Goal: Check status: Check status

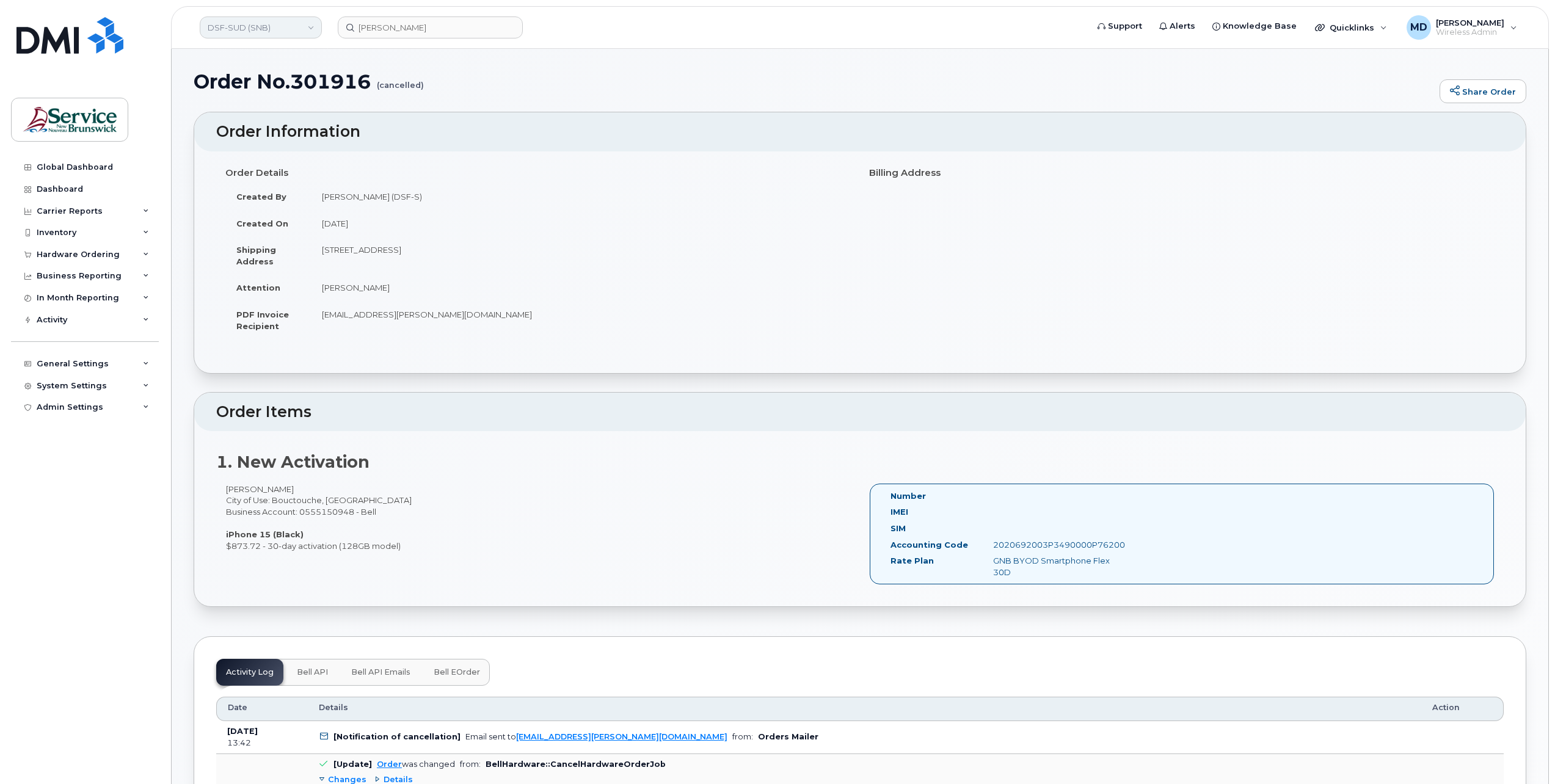
click at [275, 32] on link "DSF-SUD (SNB)" at bounding box center [261, 27] width 122 height 22
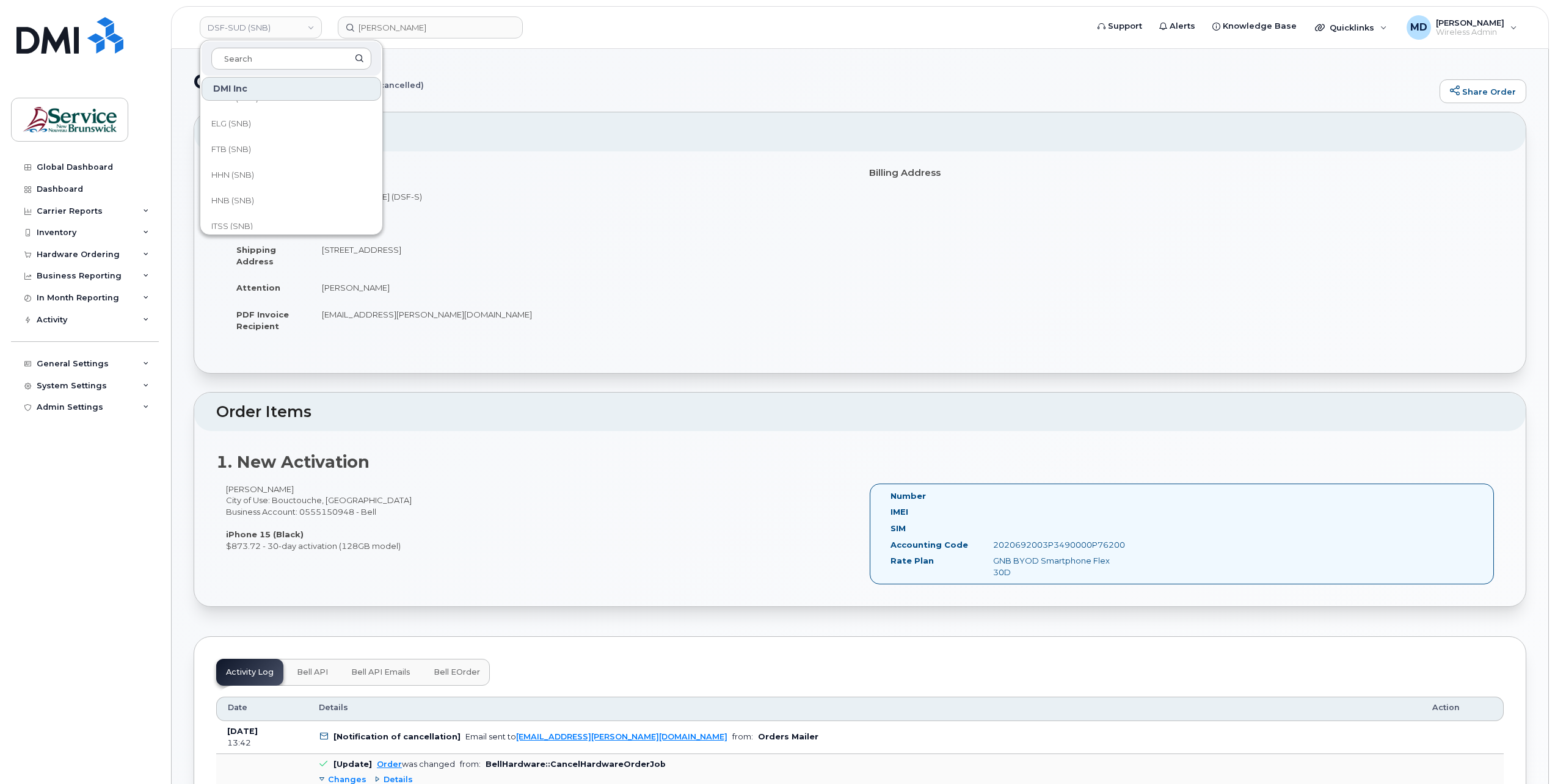
scroll to position [276, 0]
click at [305, 193] on link "HNB (SNB)" at bounding box center [291, 198] width 179 height 25
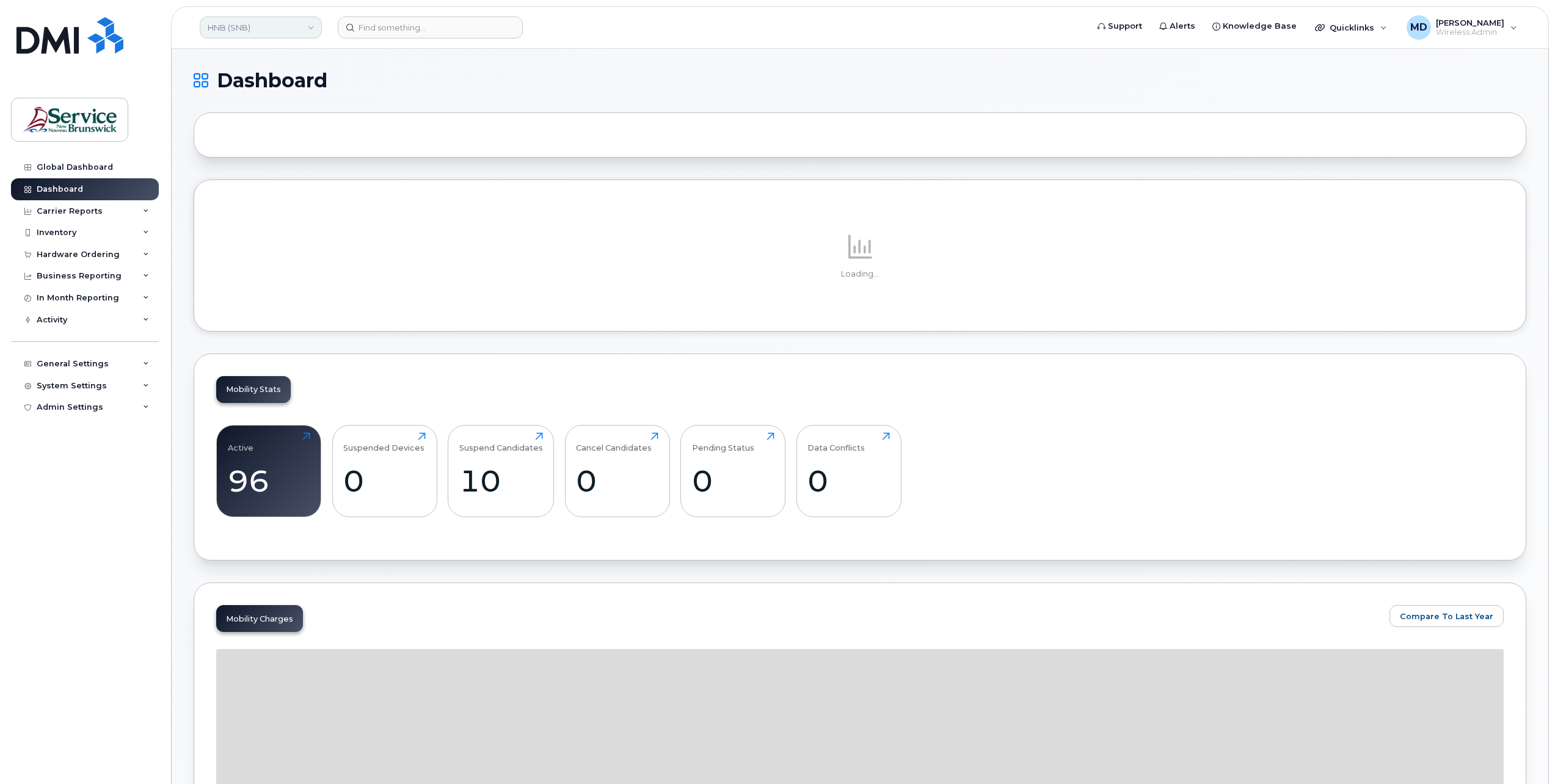
click at [295, 31] on link "HNB (SNB)" at bounding box center [261, 27] width 122 height 22
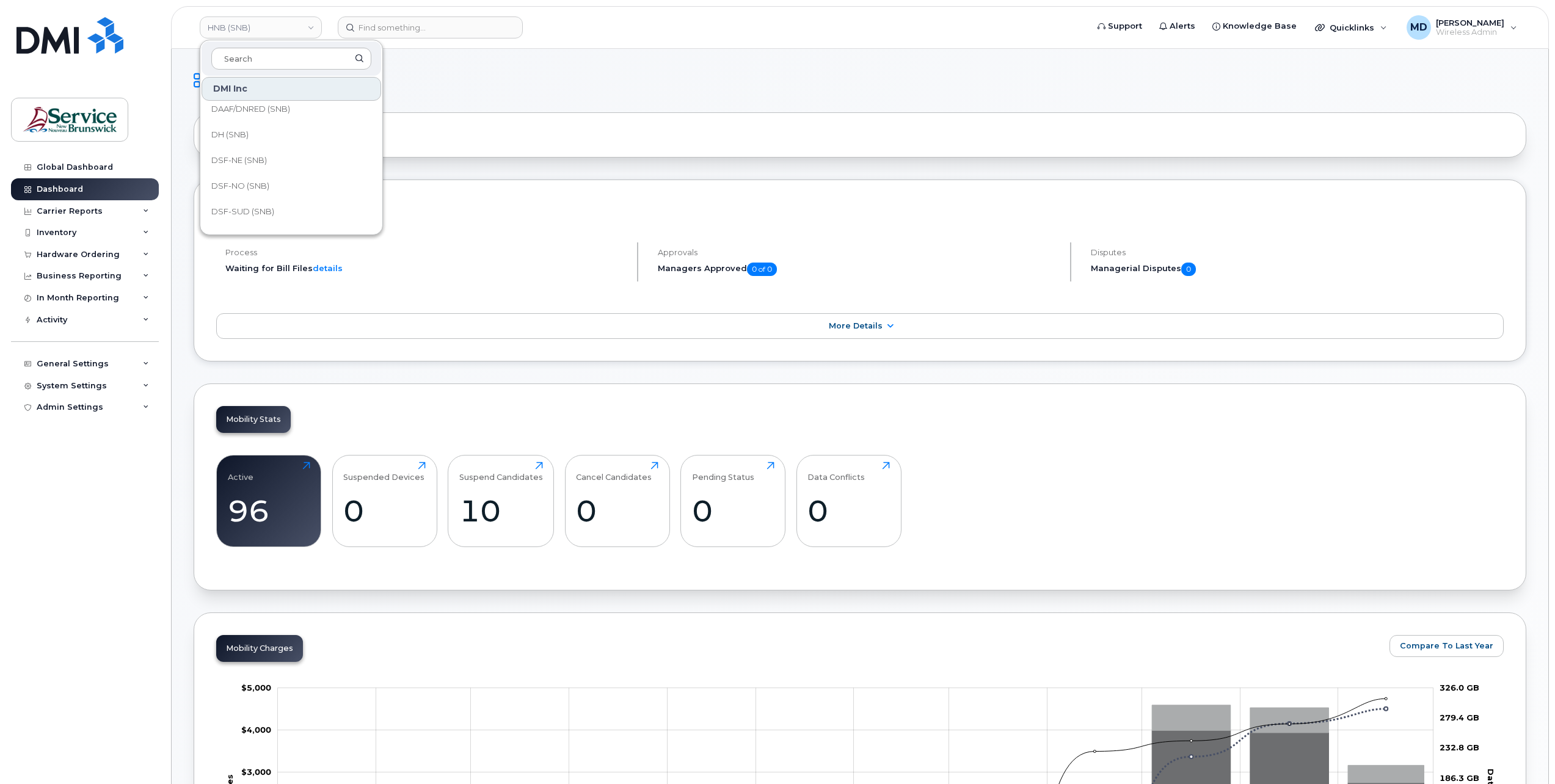
scroll to position [86, 0]
click at [312, 126] on link "DAAF/DNRED (SNB)" at bounding box center [291, 133] width 179 height 25
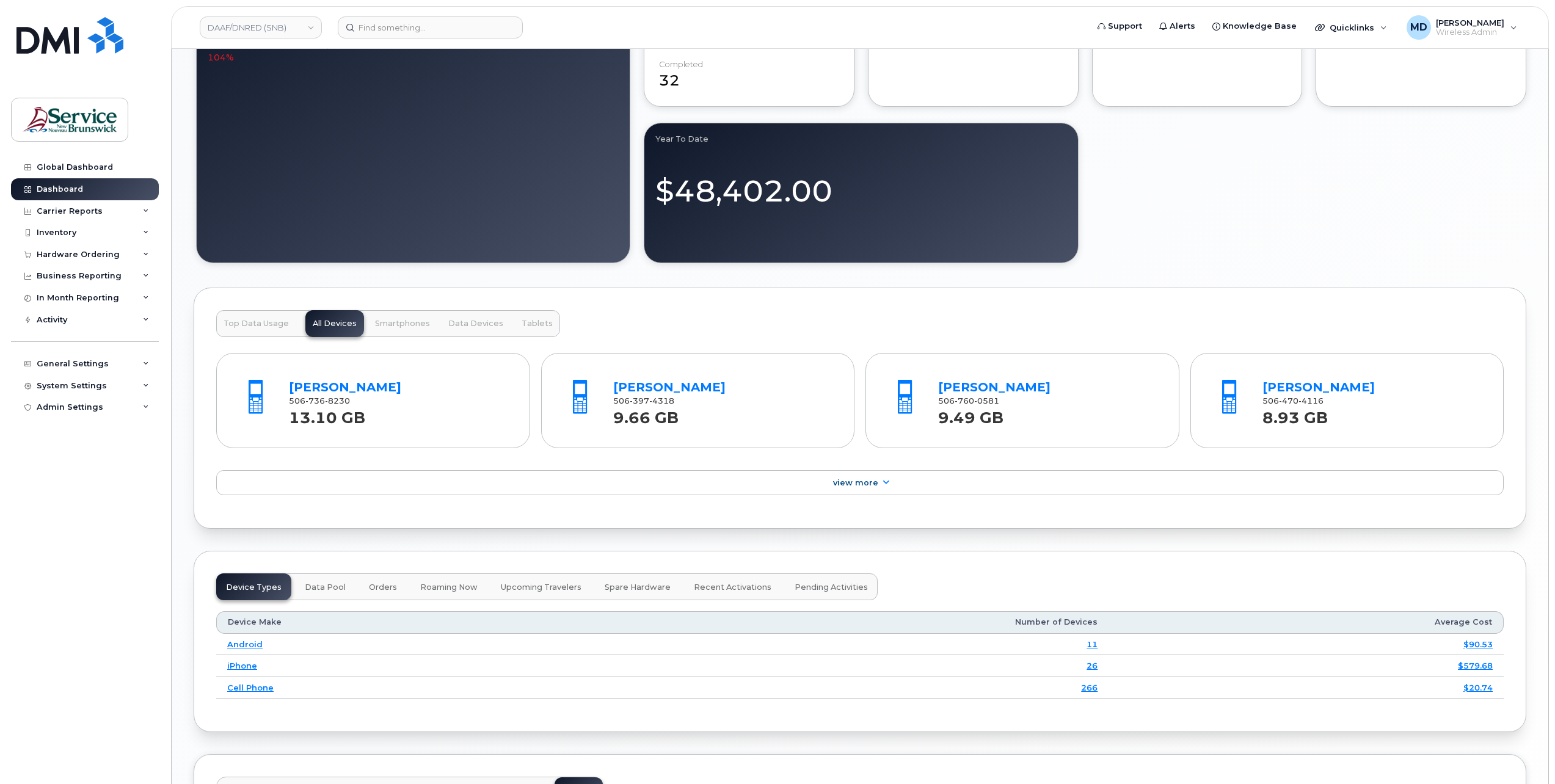
scroll to position [814, 0]
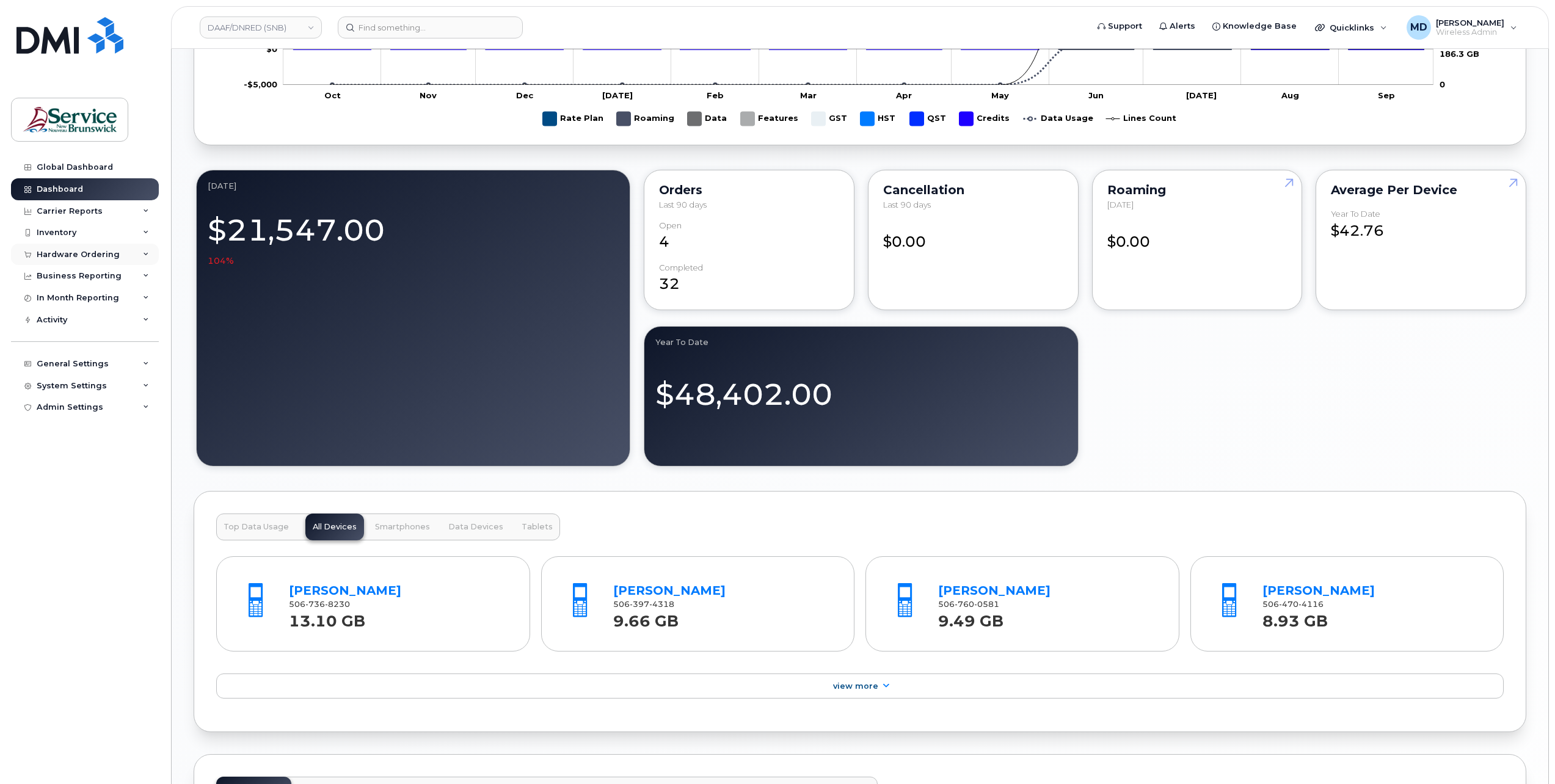
click at [79, 253] on div "Hardware Ordering" at bounding box center [78, 255] width 83 height 10
click at [69, 298] on div "Orders" at bounding box center [57, 300] width 30 height 11
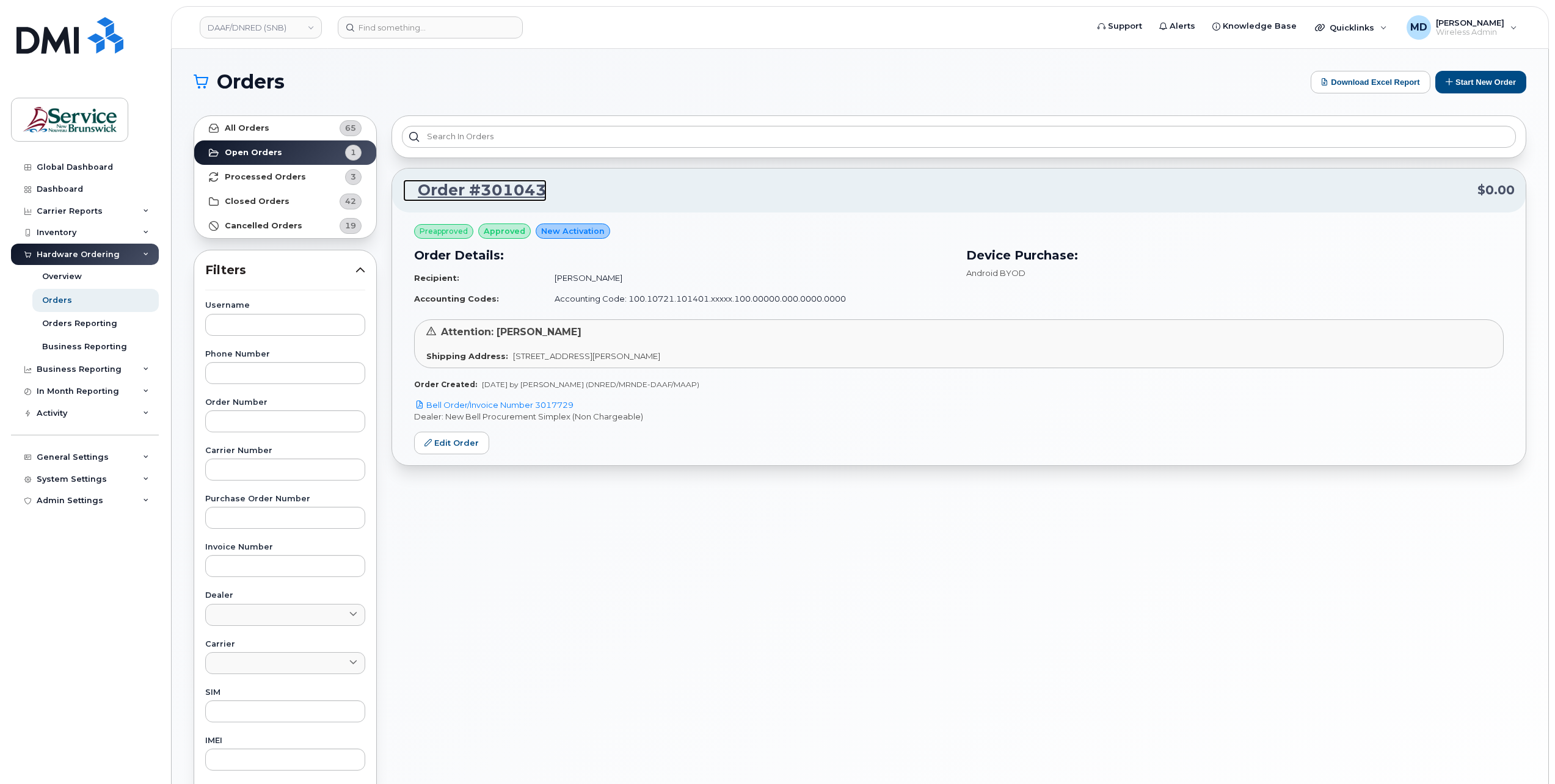
drag, startPoint x: 483, startPoint y: 196, endPoint x: 486, endPoint y: 215, distance: 19.2
click at [482, 196] on link "Order #301043" at bounding box center [474, 190] width 144 height 22
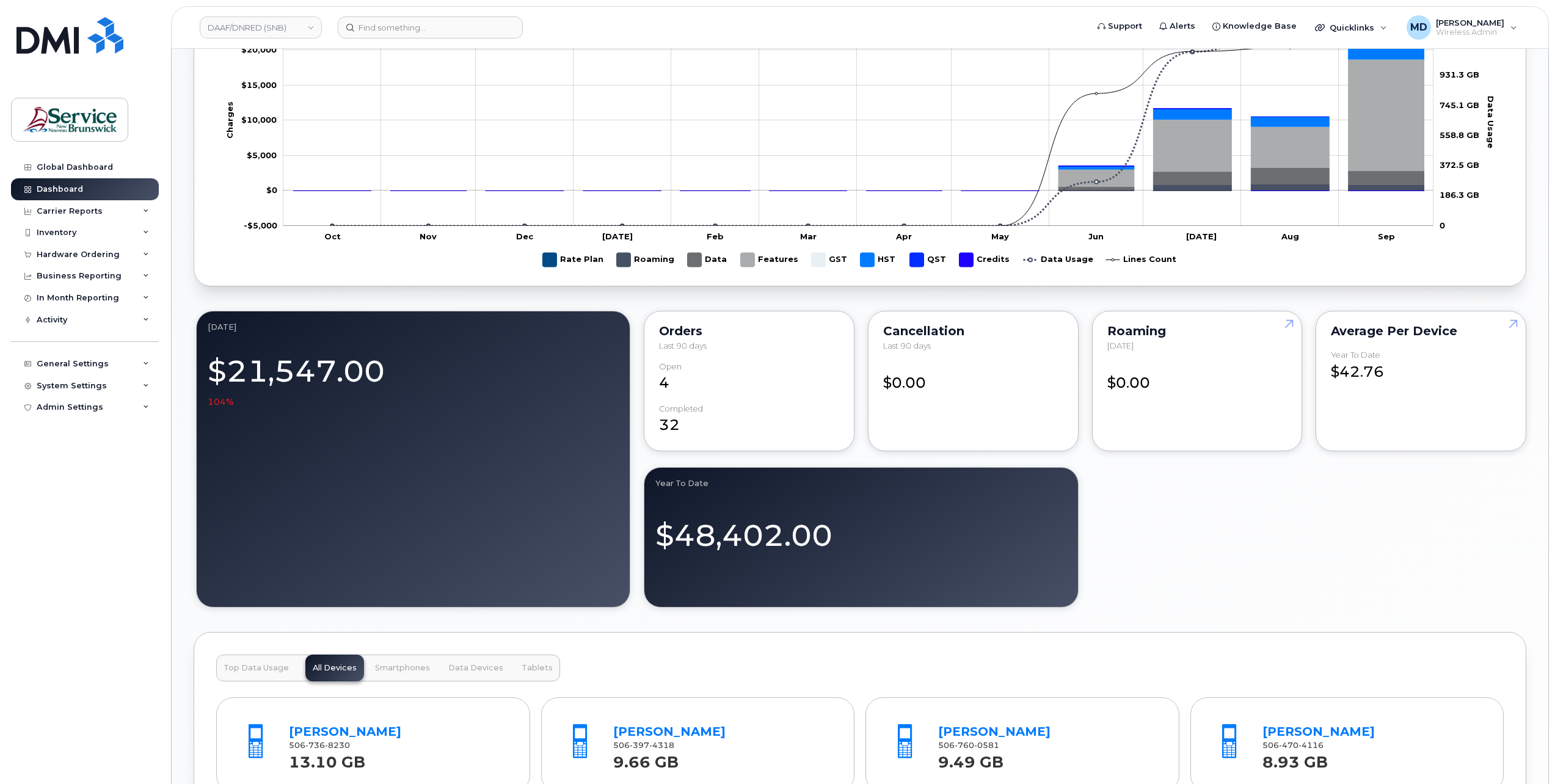
scroll to position [469, 0]
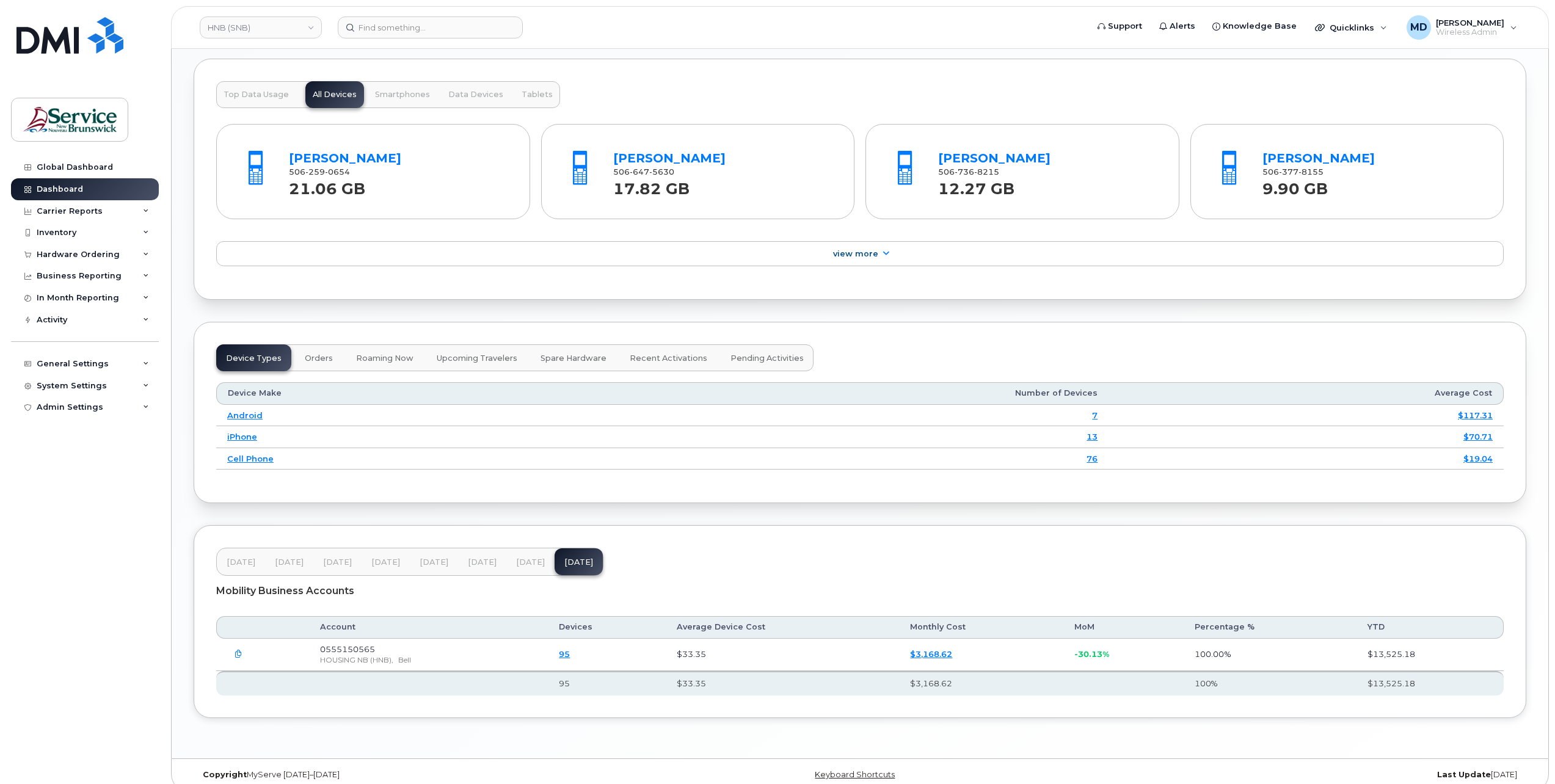
scroll to position [1022, 0]
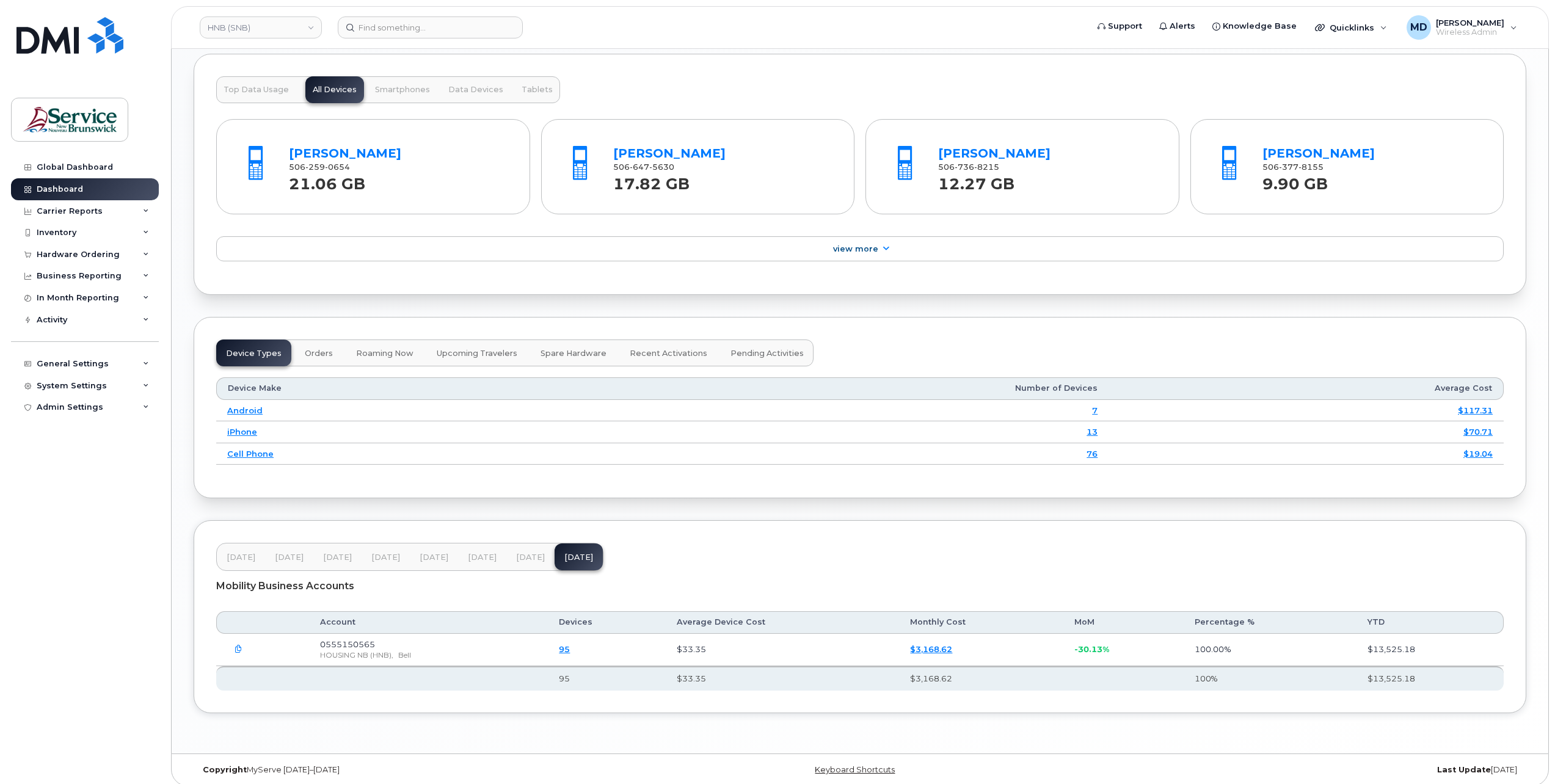
click at [319, 351] on span "Orders" at bounding box center [319, 353] width 28 height 10
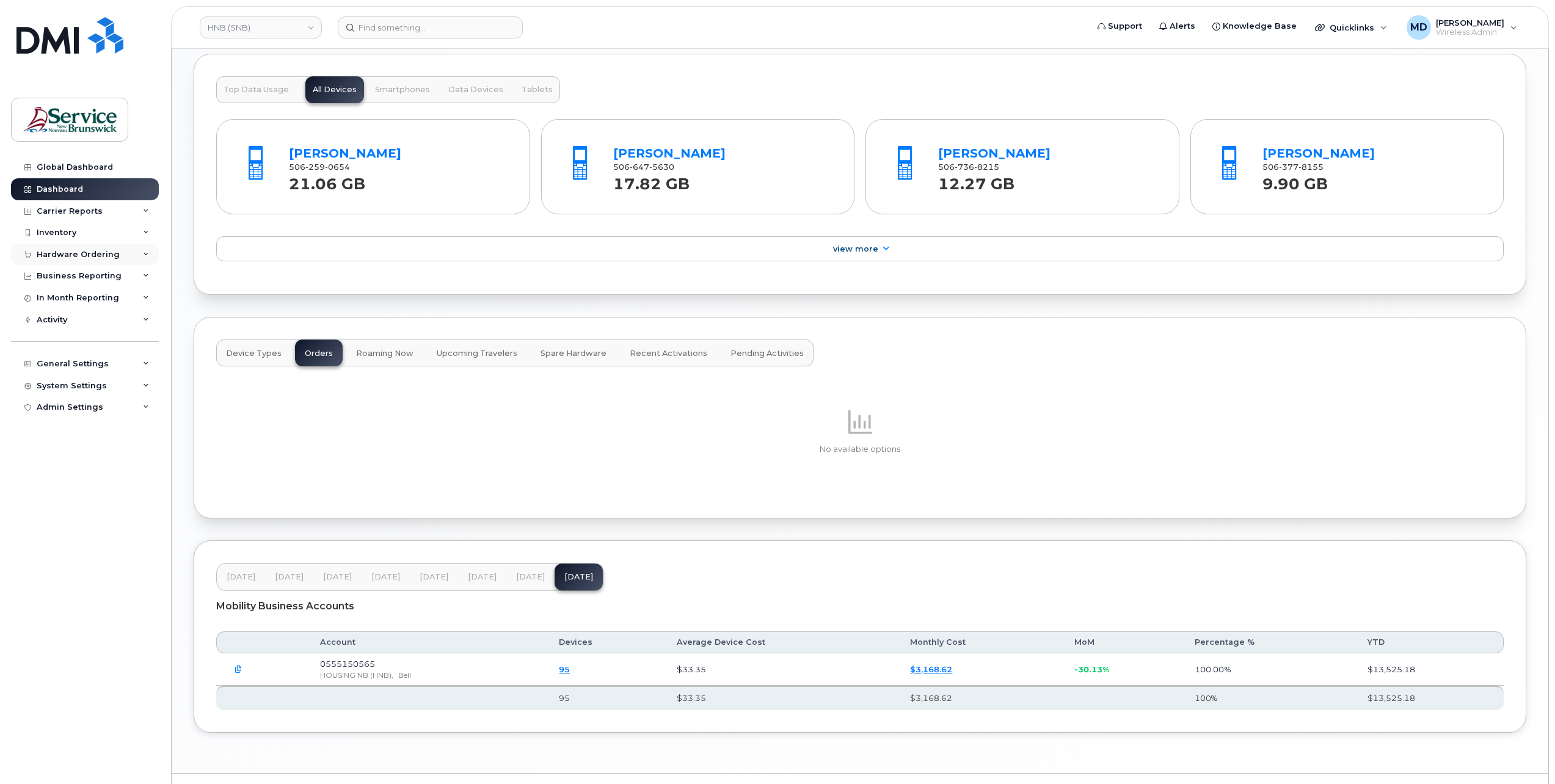
click at [79, 253] on div "Hardware Ordering" at bounding box center [78, 255] width 83 height 10
click at [86, 320] on div "Orders Reporting" at bounding box center [80, 324] width 75 height 11
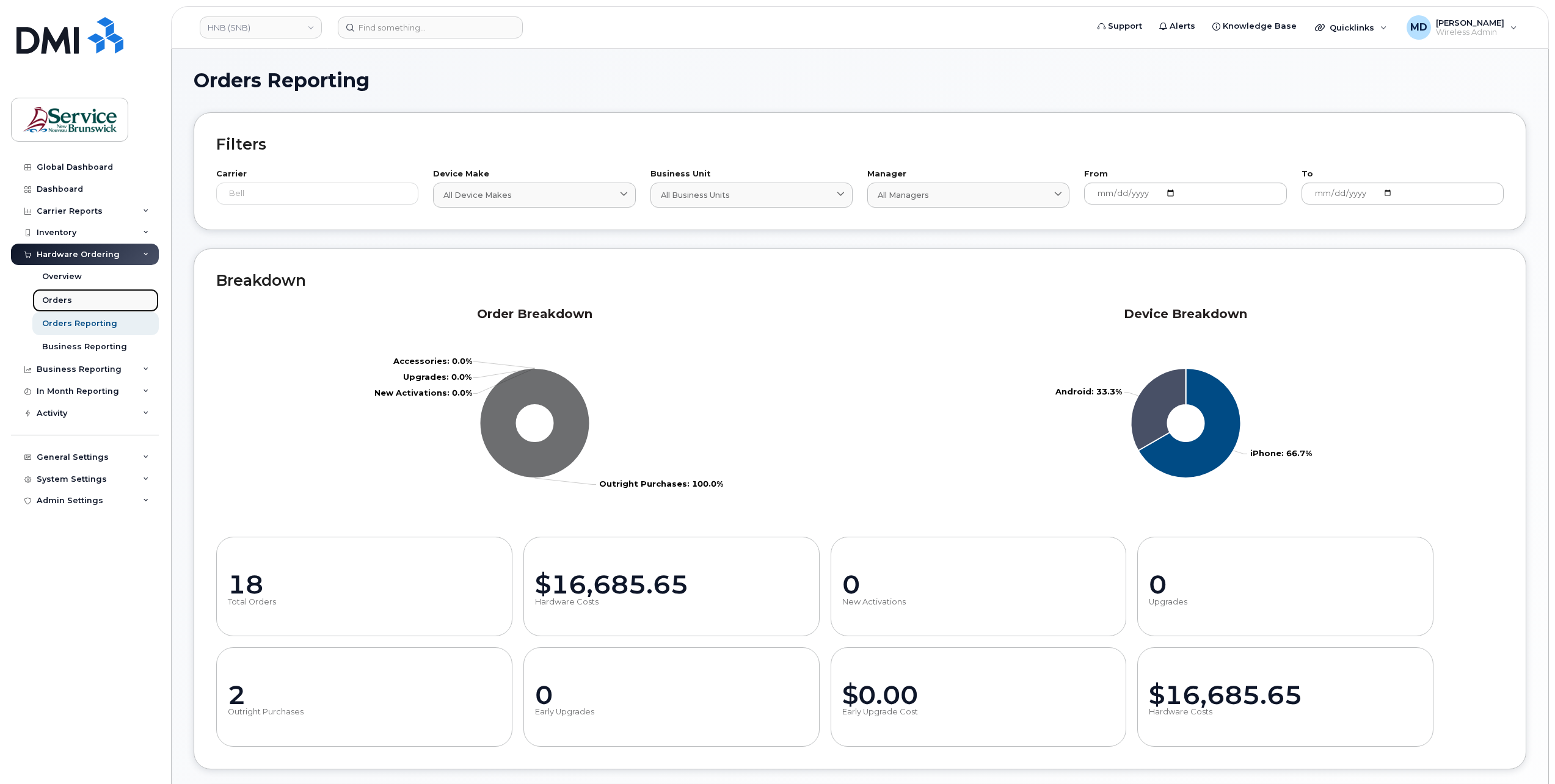
click at [56, 292] on link "Orders" at bounding box center [95, 300] width 127 height 23
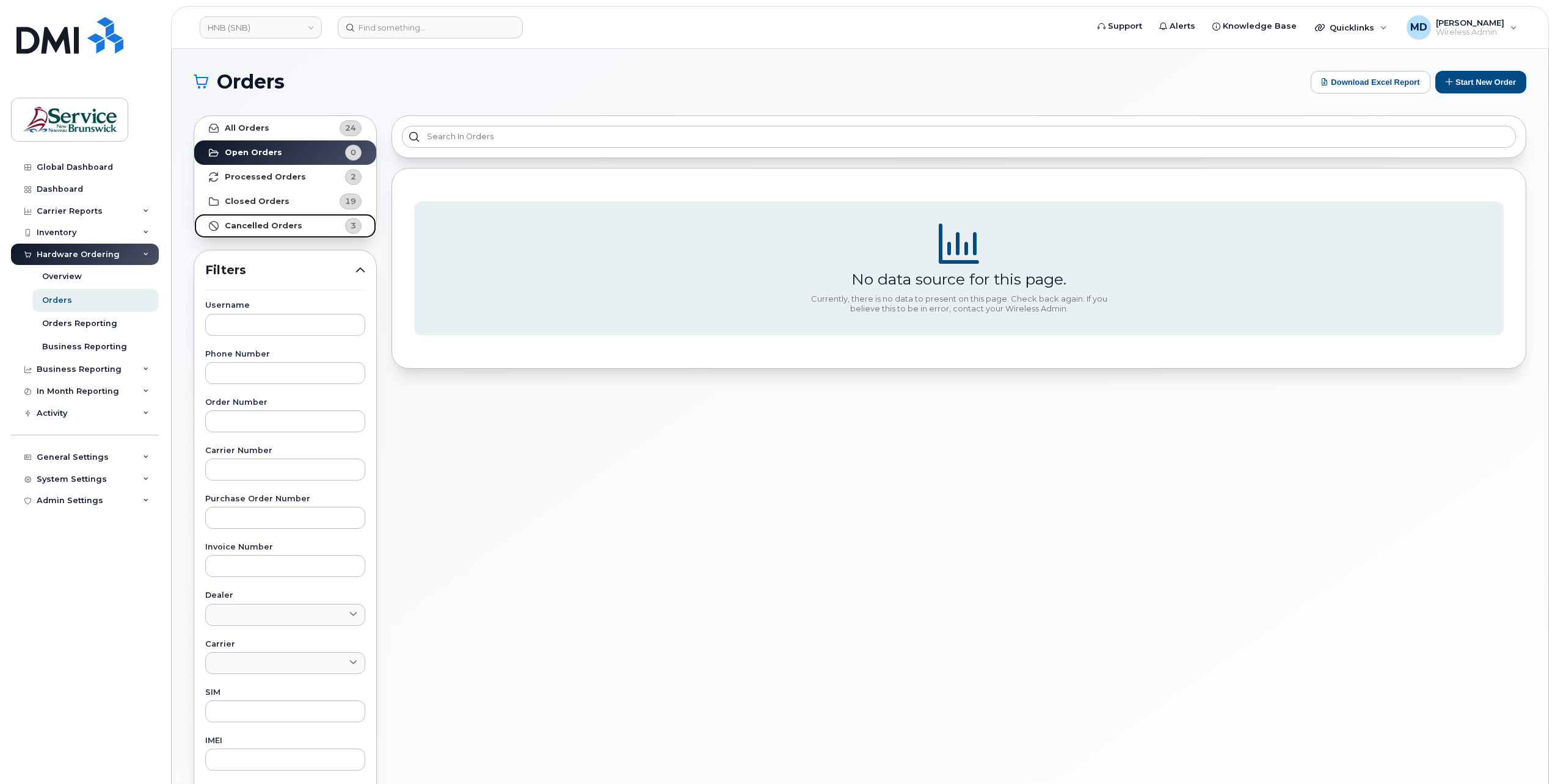
click at [274, 225] on strong "Cancelled Orders" at bounding box center [263, 226] width 77 height 10
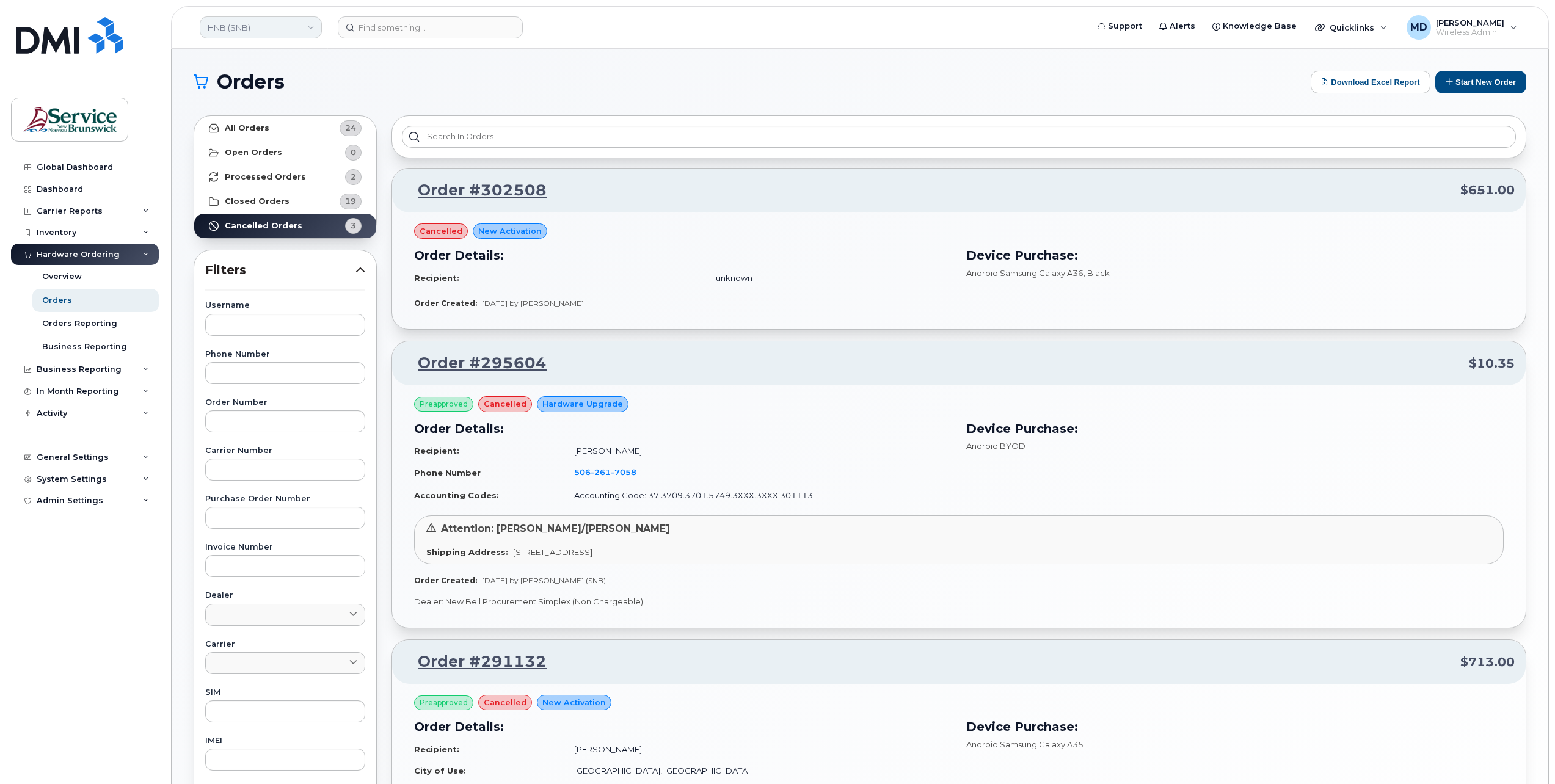
click at [261, 31] on link "HNB (SNB)" at bounding box center [261, 27] width 122 height 22
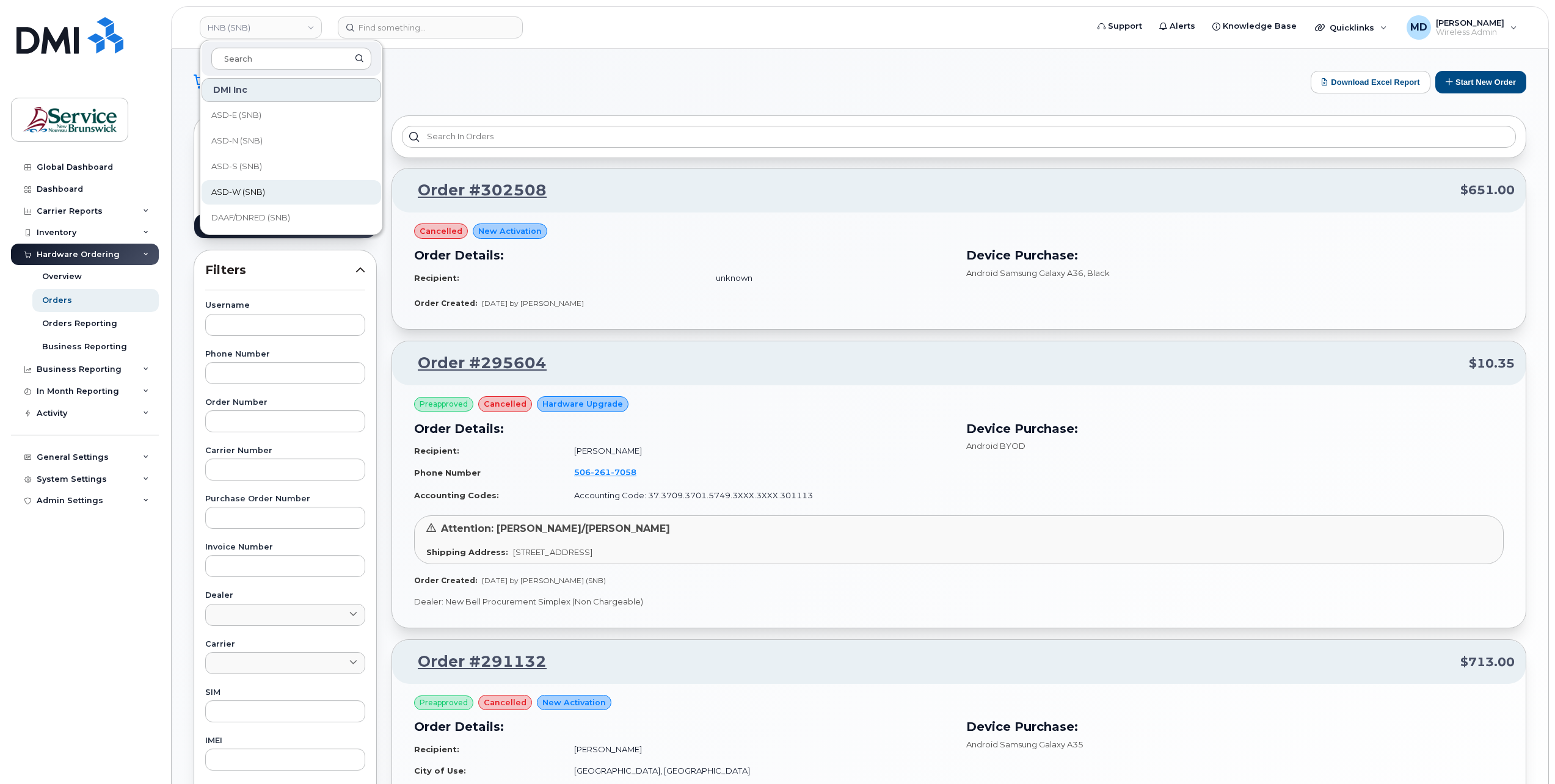
scroll to position [203, 0]
click at [308, 114] on link "DSF-SUD (SNB)" at bounding box center [291, 117] width 179 height 25
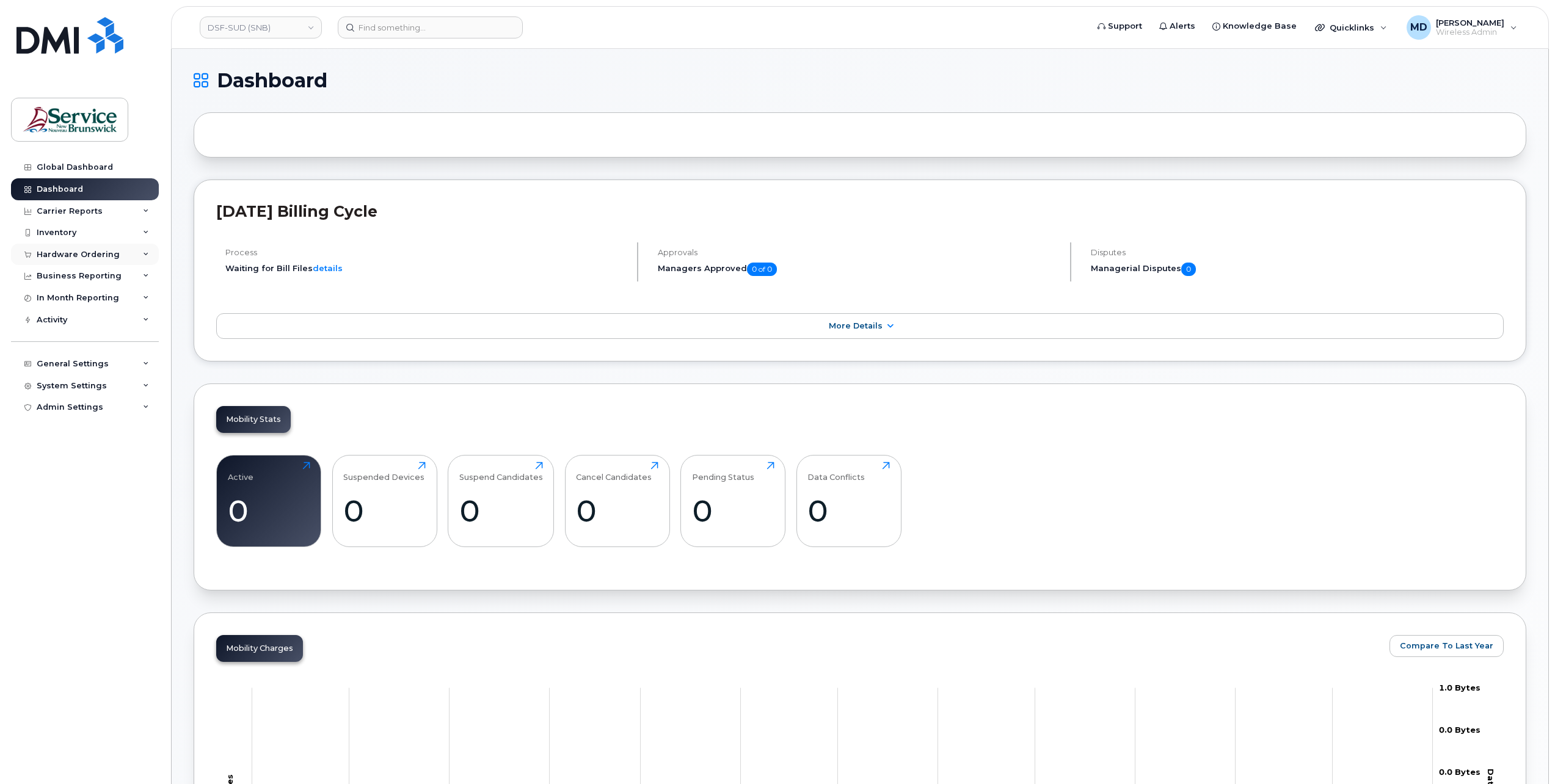
click at [79, 254] on div "Hardware Ordering" at bounding box center [78, 255] width 83 height 10
click at [59, 293] on link "Orders" at bounding box center [95, 300] width 127 height 23
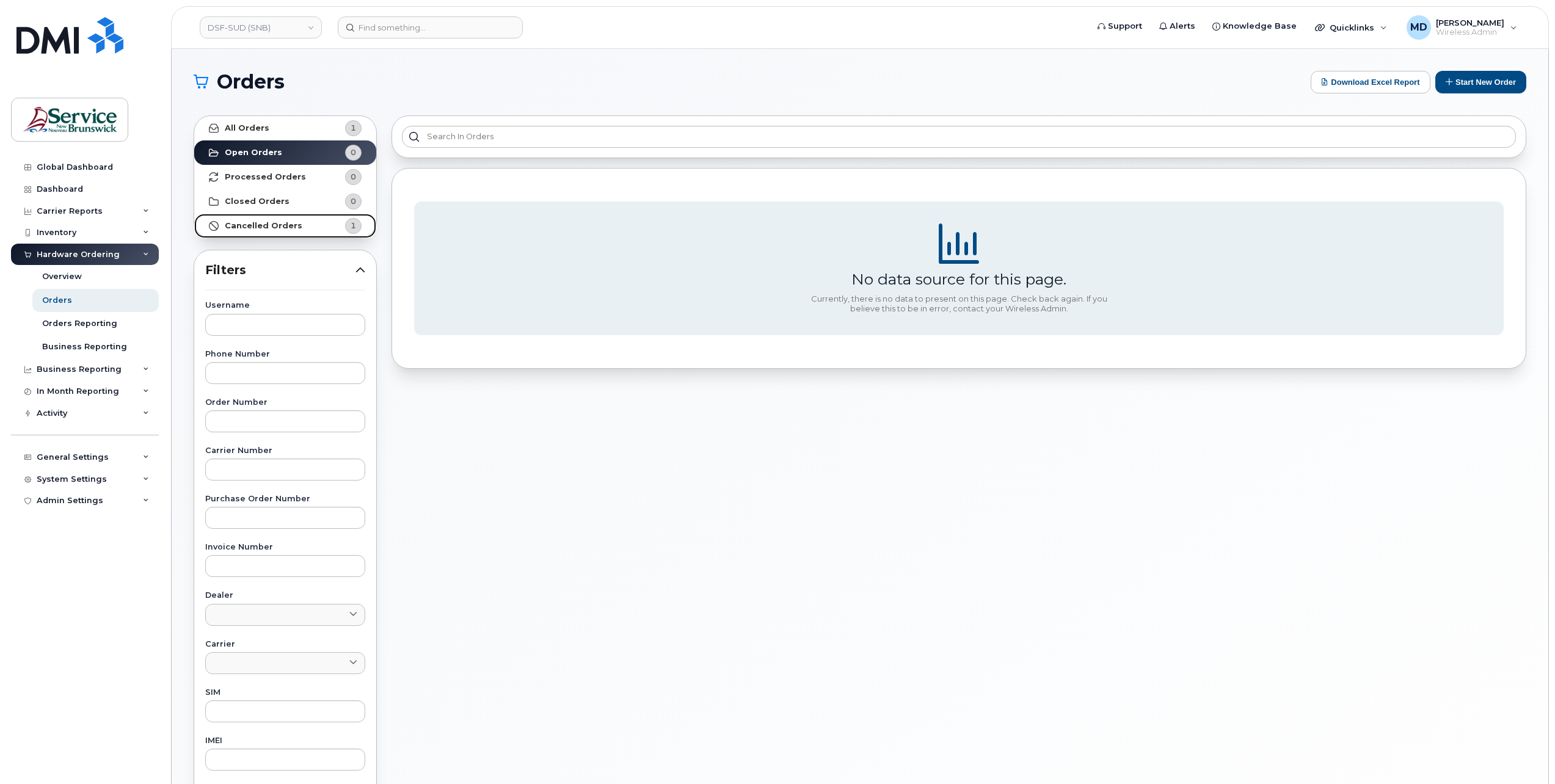
click at [302, 228] on link "Cancelled Orders 1" at bounding box center [286, 226] width 182 height 25
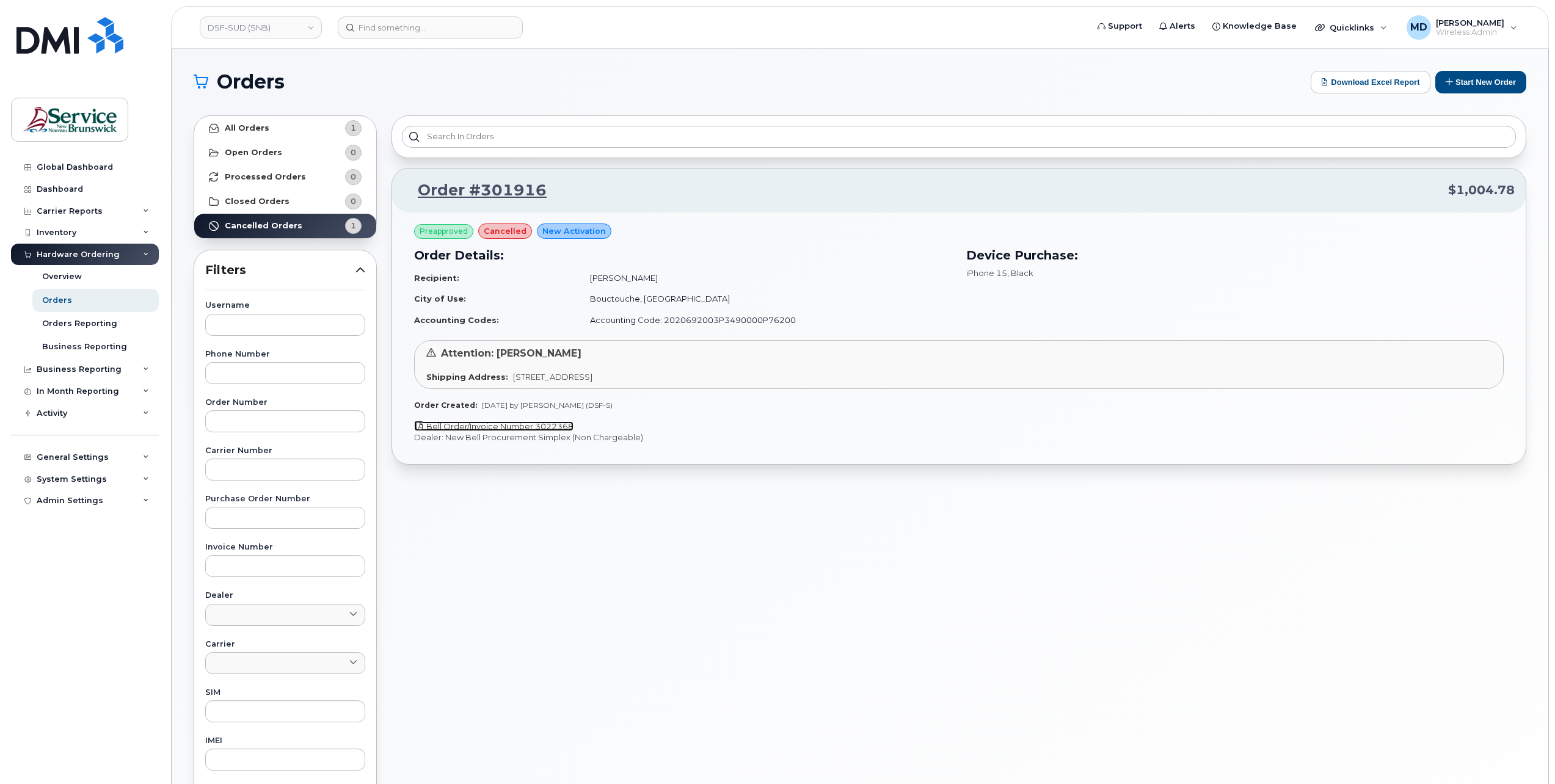
click at [561, 422] on link "Bell Order/Invoice Number 3022368" at bounding box center [494, 426] width 160 height 10
drag, startPoint x: 548, startPoint y: 425, endPoint x: 488, endPoint y: 588, distance: 173.7
click at [488, 588] on div "Order #301916 $1,004.78 Preapproved cancelled New Activation Order Details: Rec…" at bounding box center [958, 537] width 1150 height 858
drag, startPoint x: 513, startPoint y: 186, endPoint x: 528, endPoint y: 242, distance: 58.0
click at [513, 186] on link "Order #301916" at bounding box center [474, 190] width 144 height 22
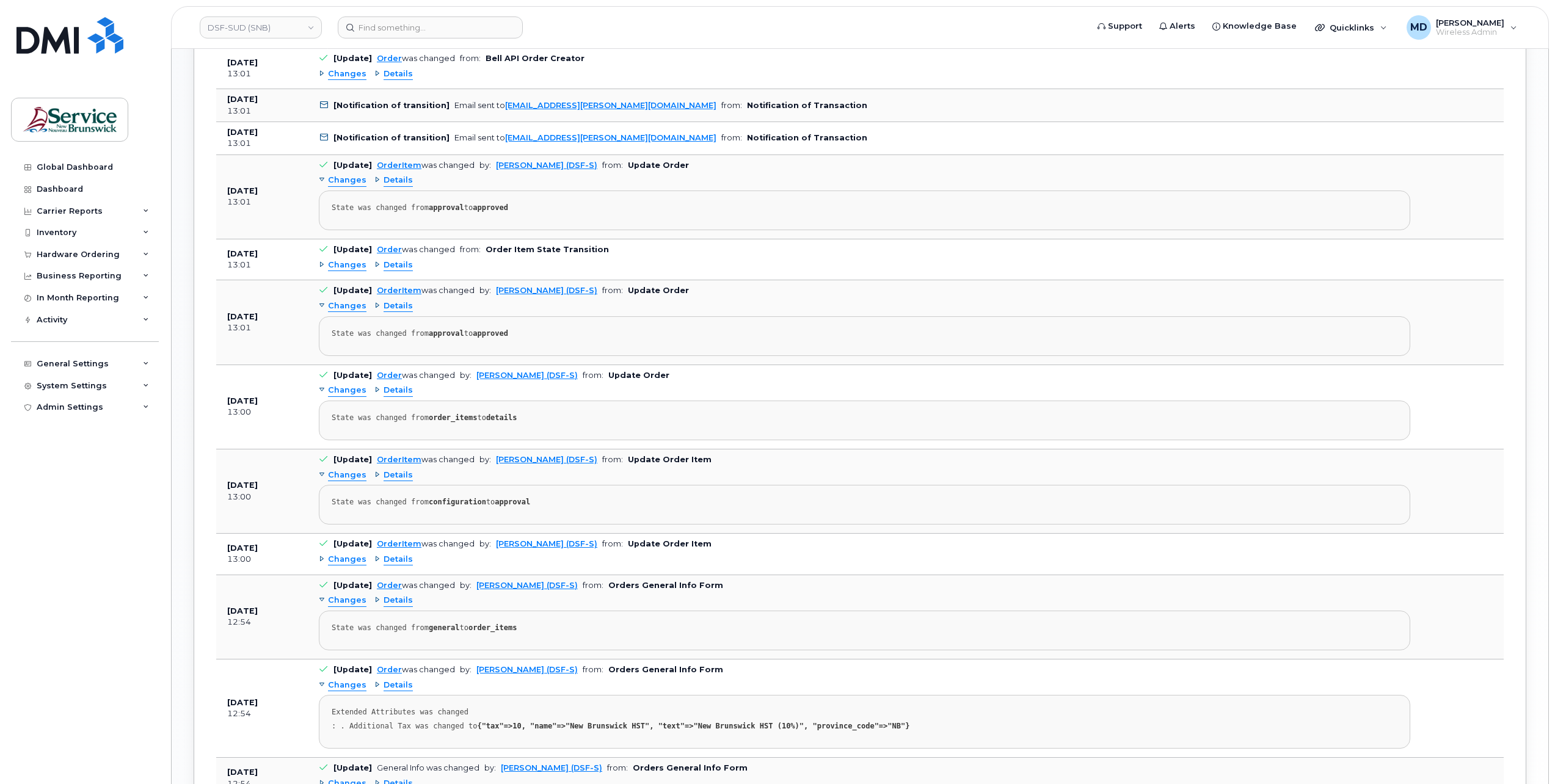
scroll to position [1289, 0]
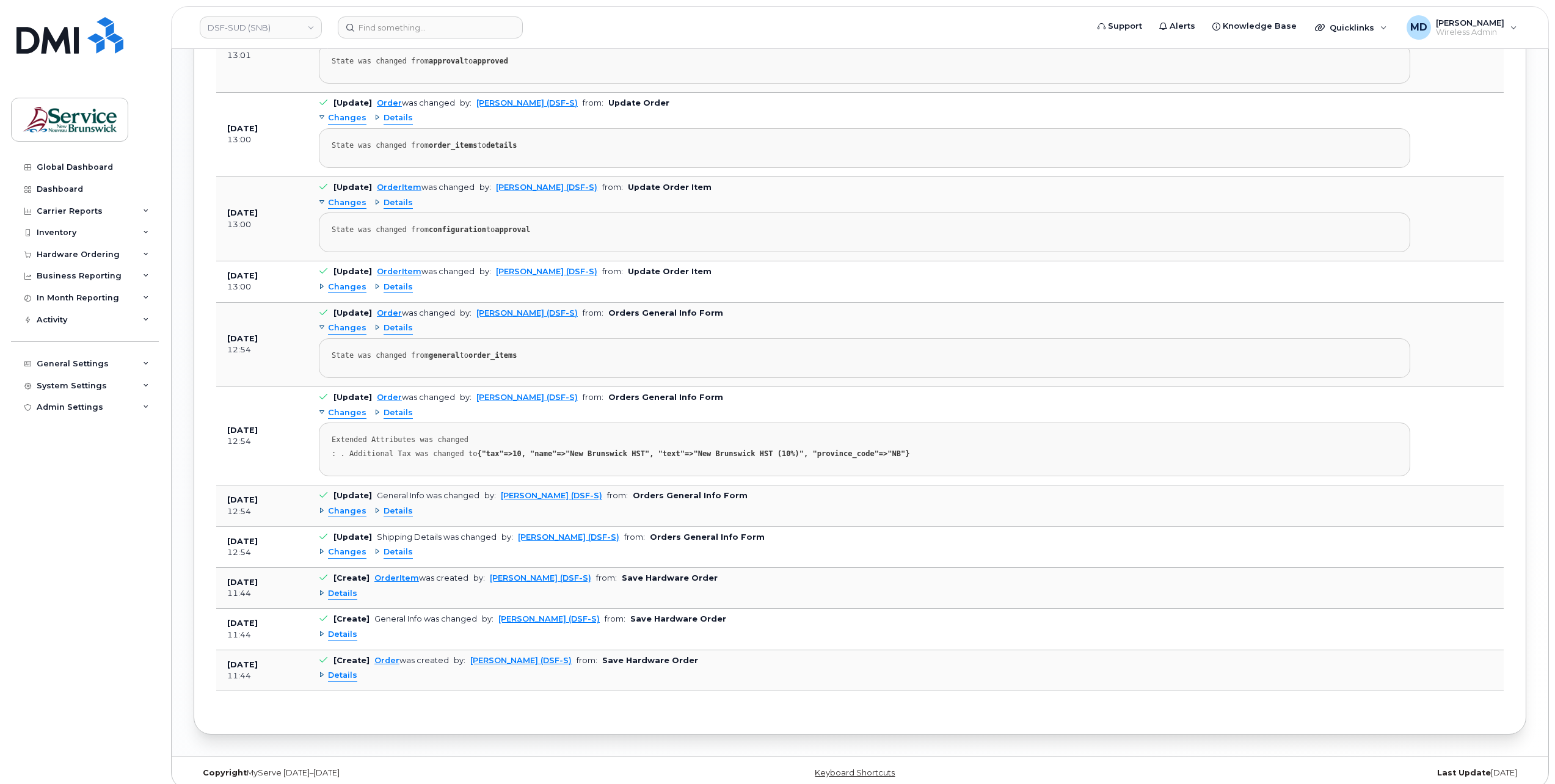
click at [342, 629] on span "Details" at bounding box center [342, 635] width 30 height 12
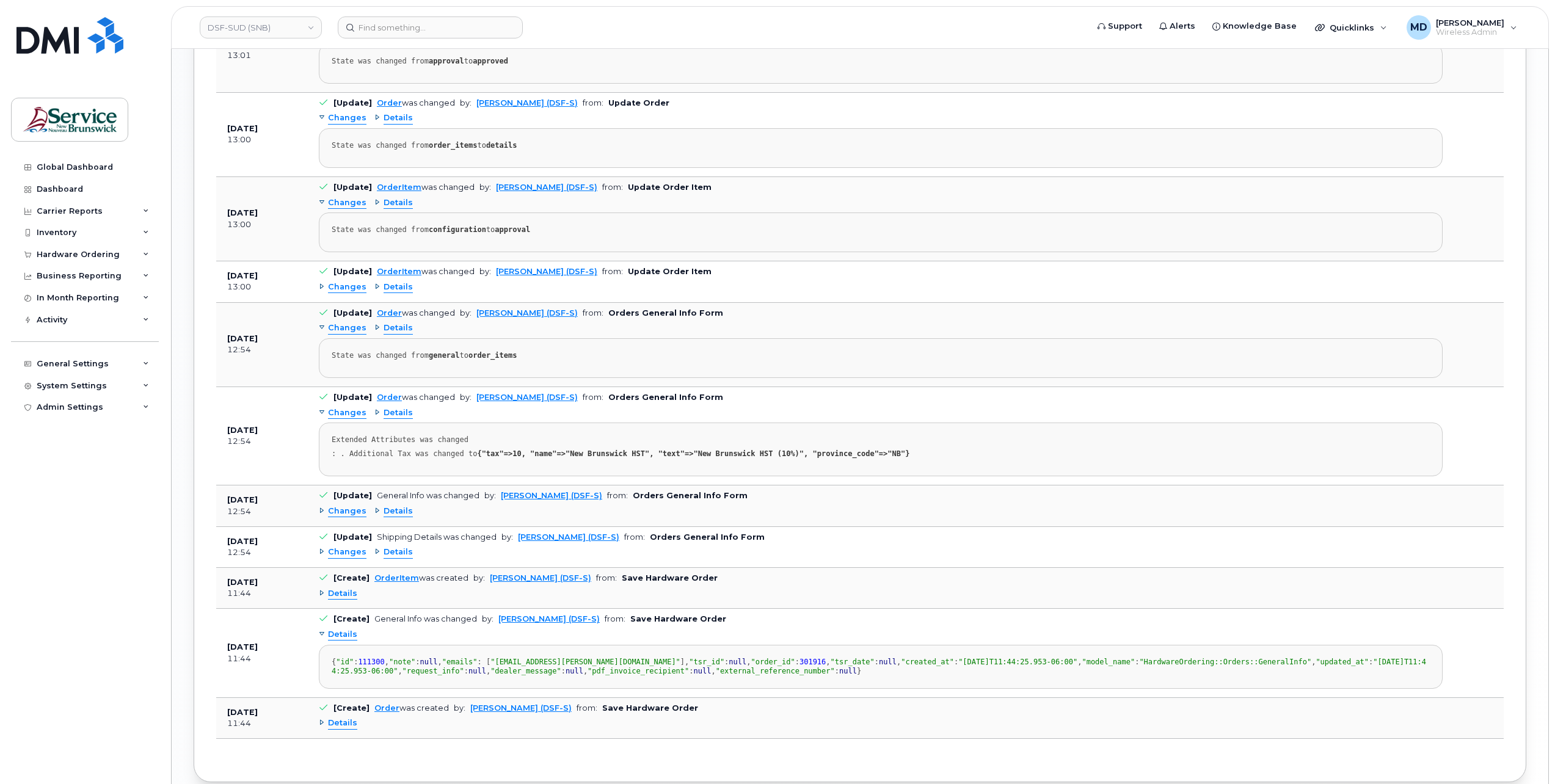
scroll to position [1474, 0]
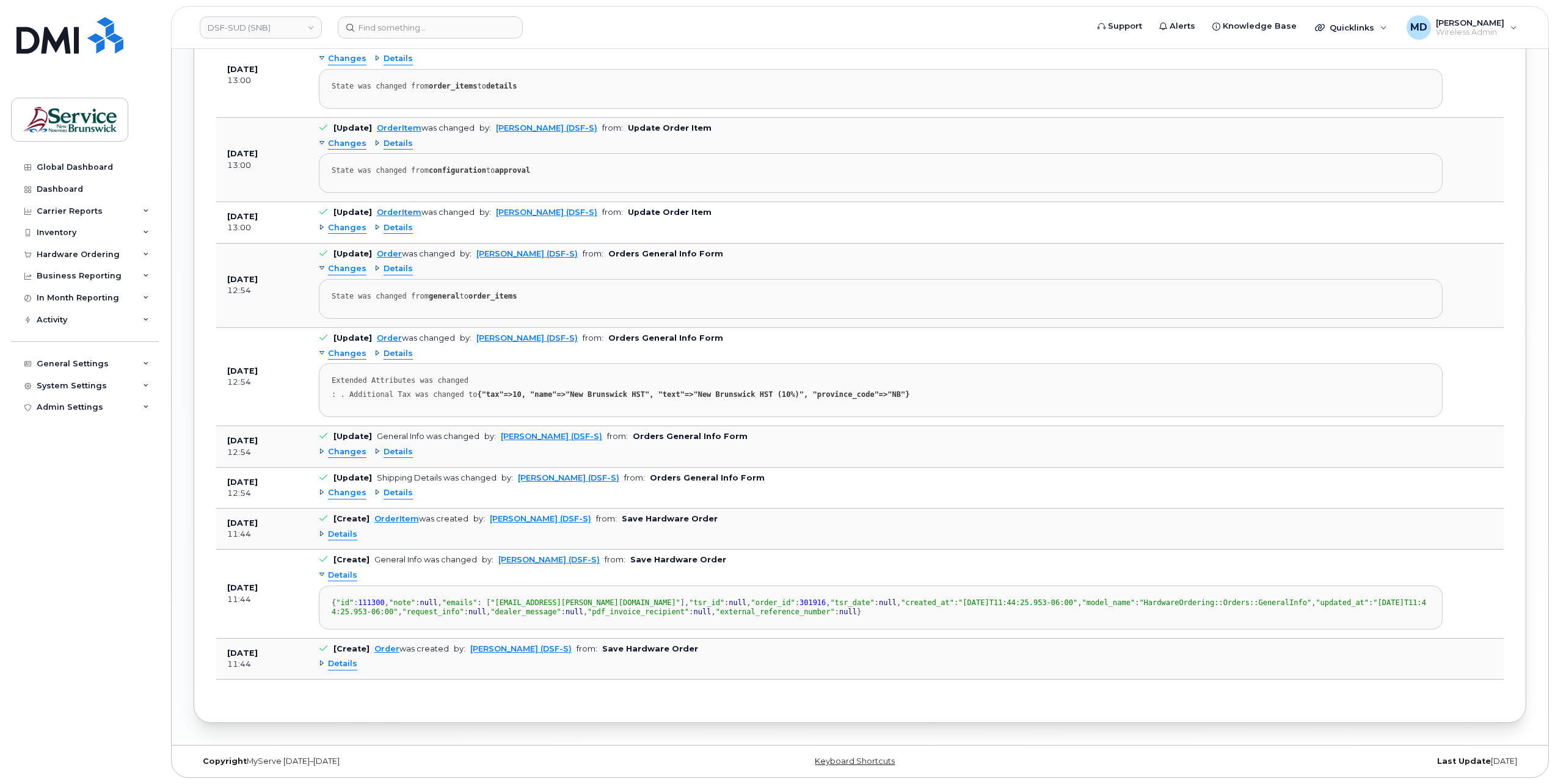
click at [342, 529] on span "Details" at bounding box center [342, 535] width 30 height 12
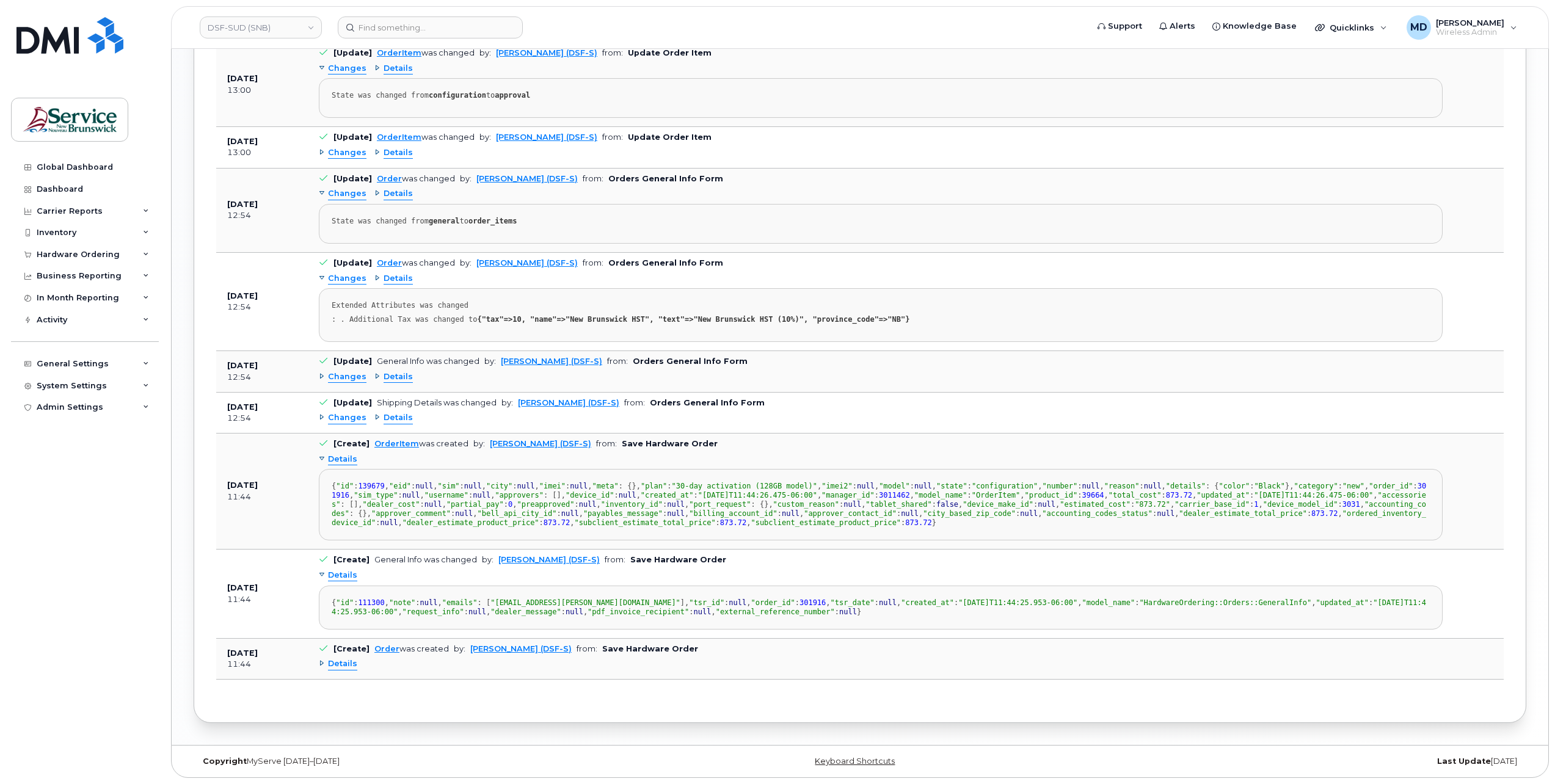
scroll to position [0, 0]
click at [348, 412] on span "Changes" at bounding box center [347, 418] width 38 height 12
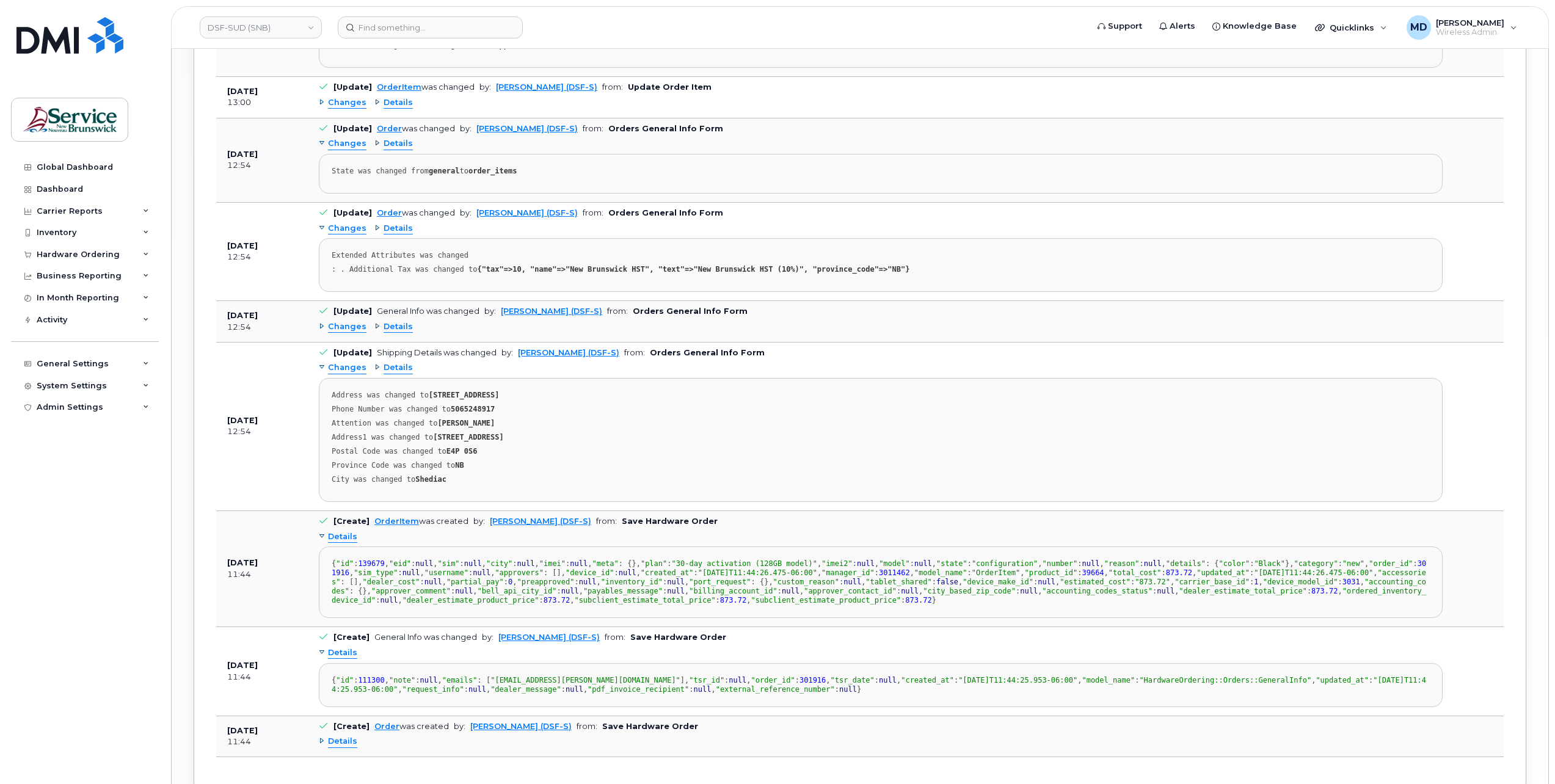
click at [358, 321] on span "Changes" at bounding box center [347, 327] width 38 height 12
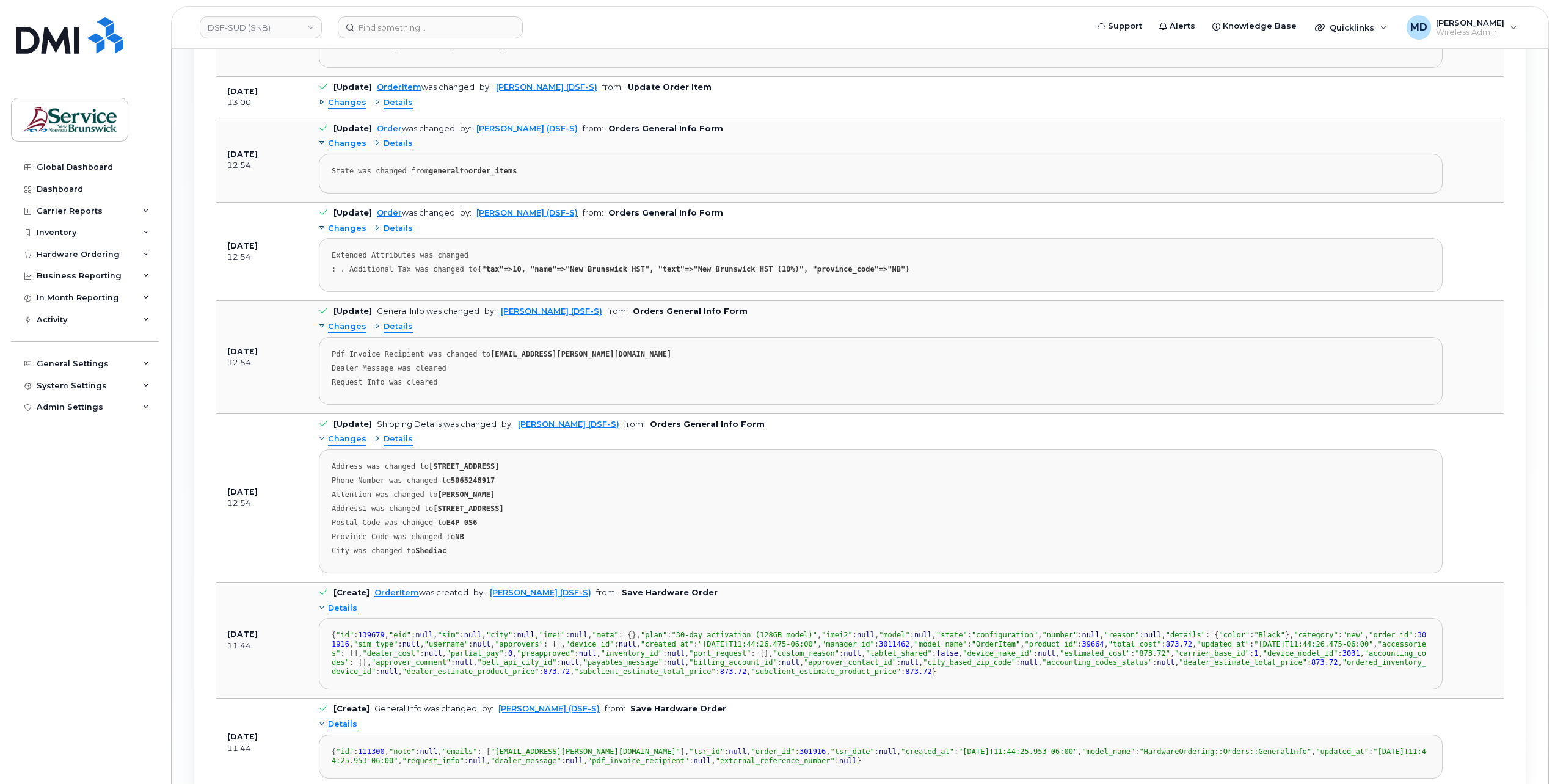
click at [352, 97] on span "Changes" at bounding box center [347, 103] width 38 height 12
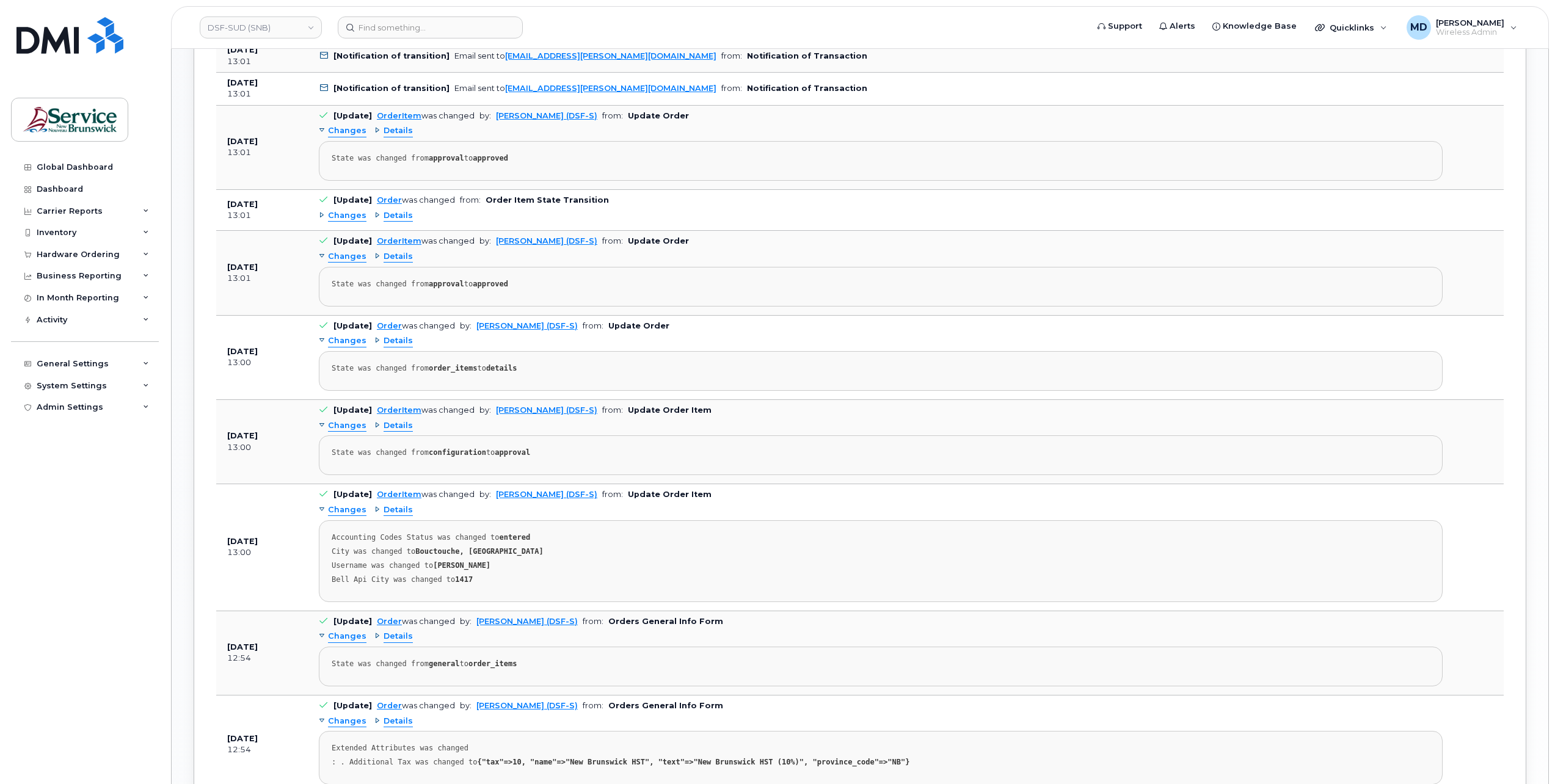
scroll to position [864, 0]
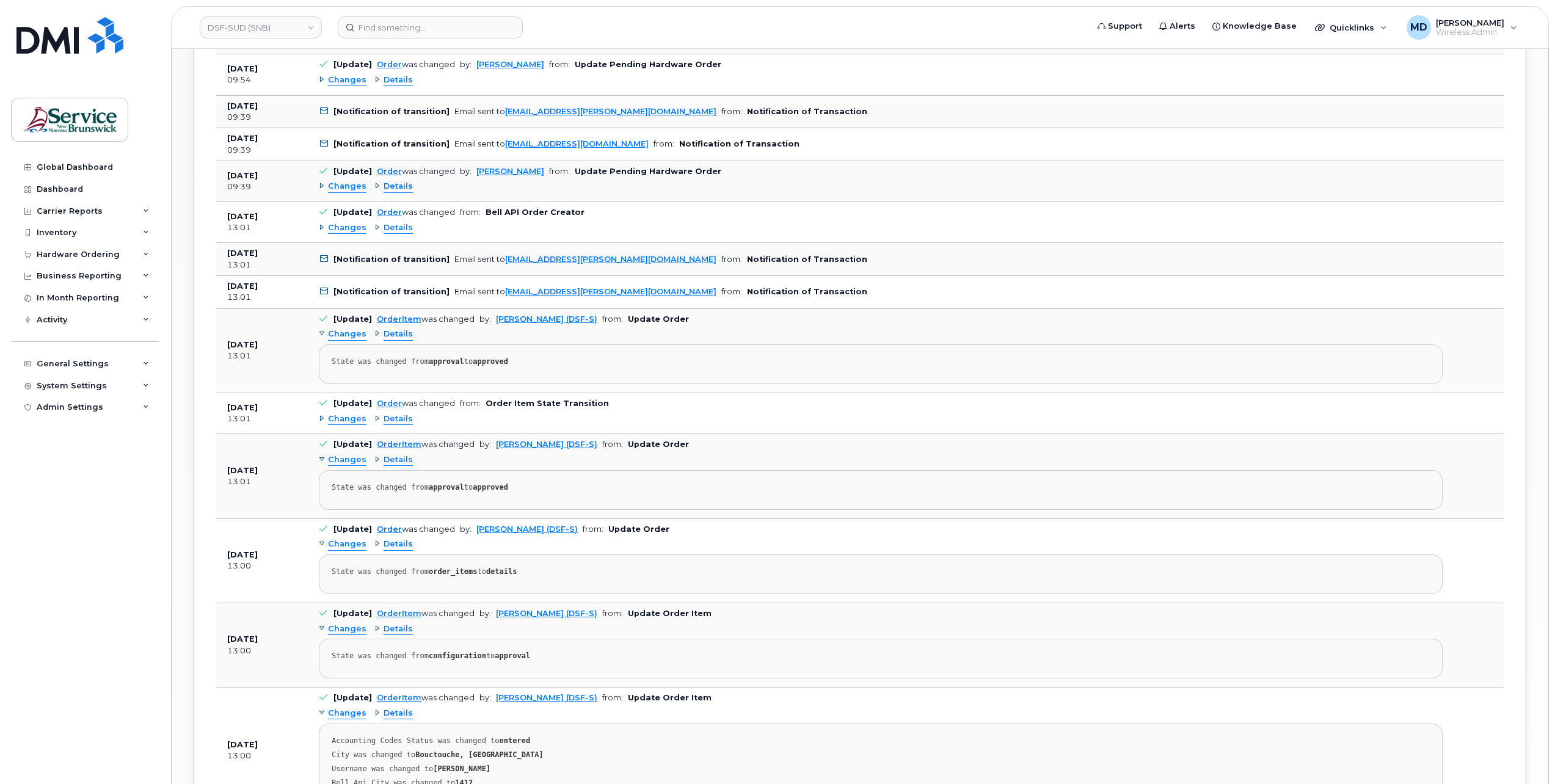
click at [346, 79] on span "Changes" at bounding box center [347, 81] width 38 height 12
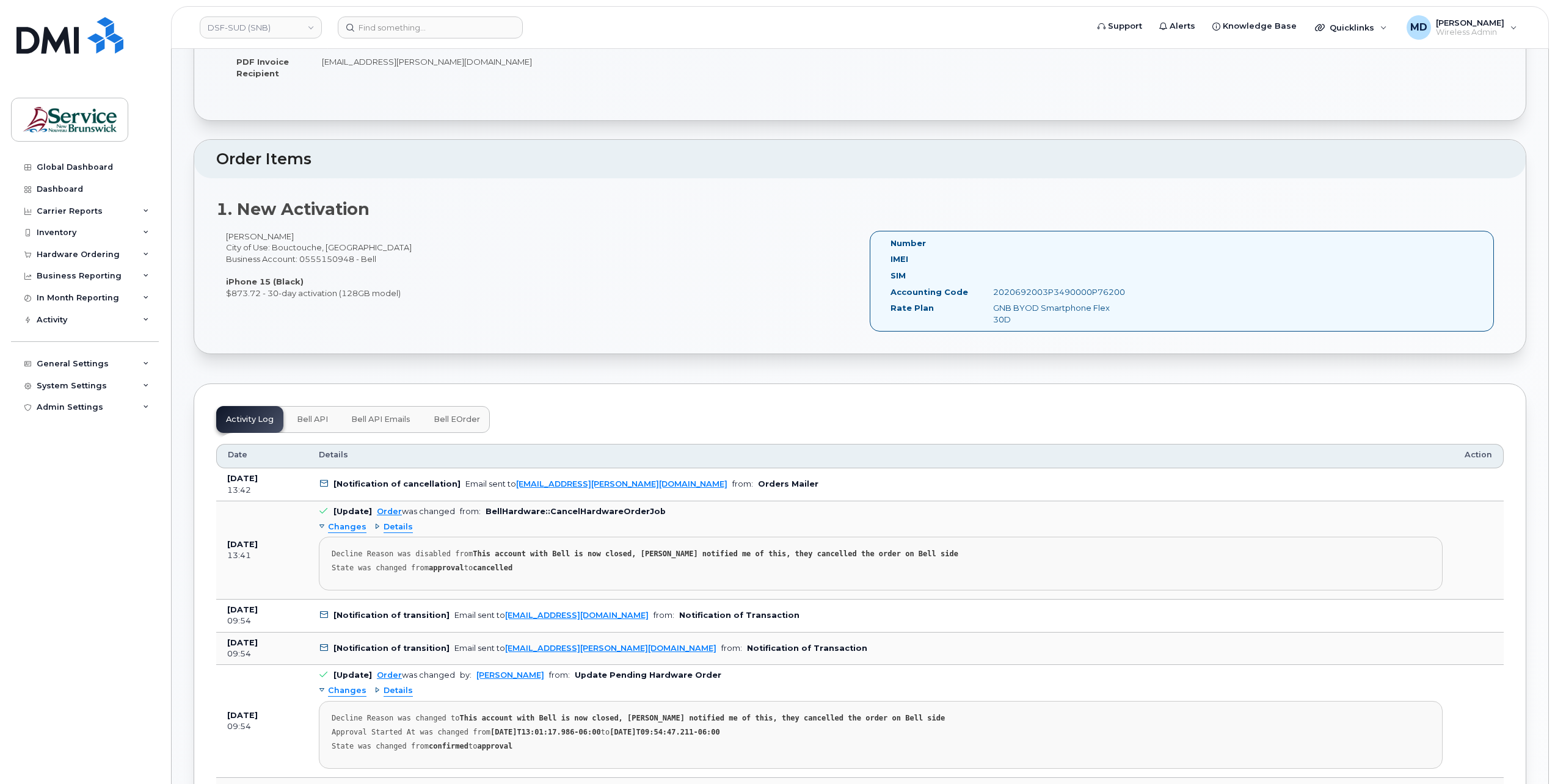
scroll to position [49, 0]
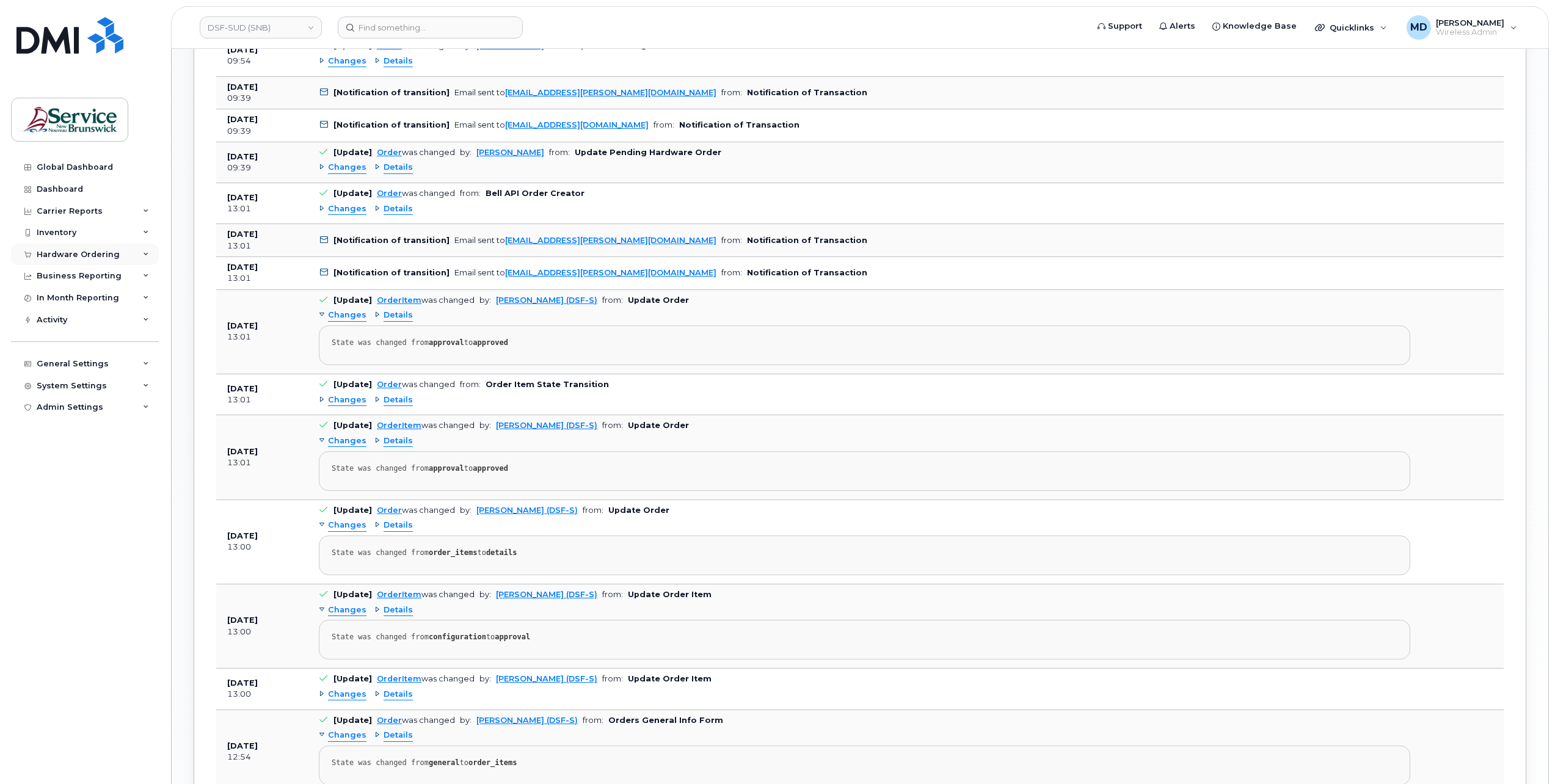
scroll to position [69, 0]
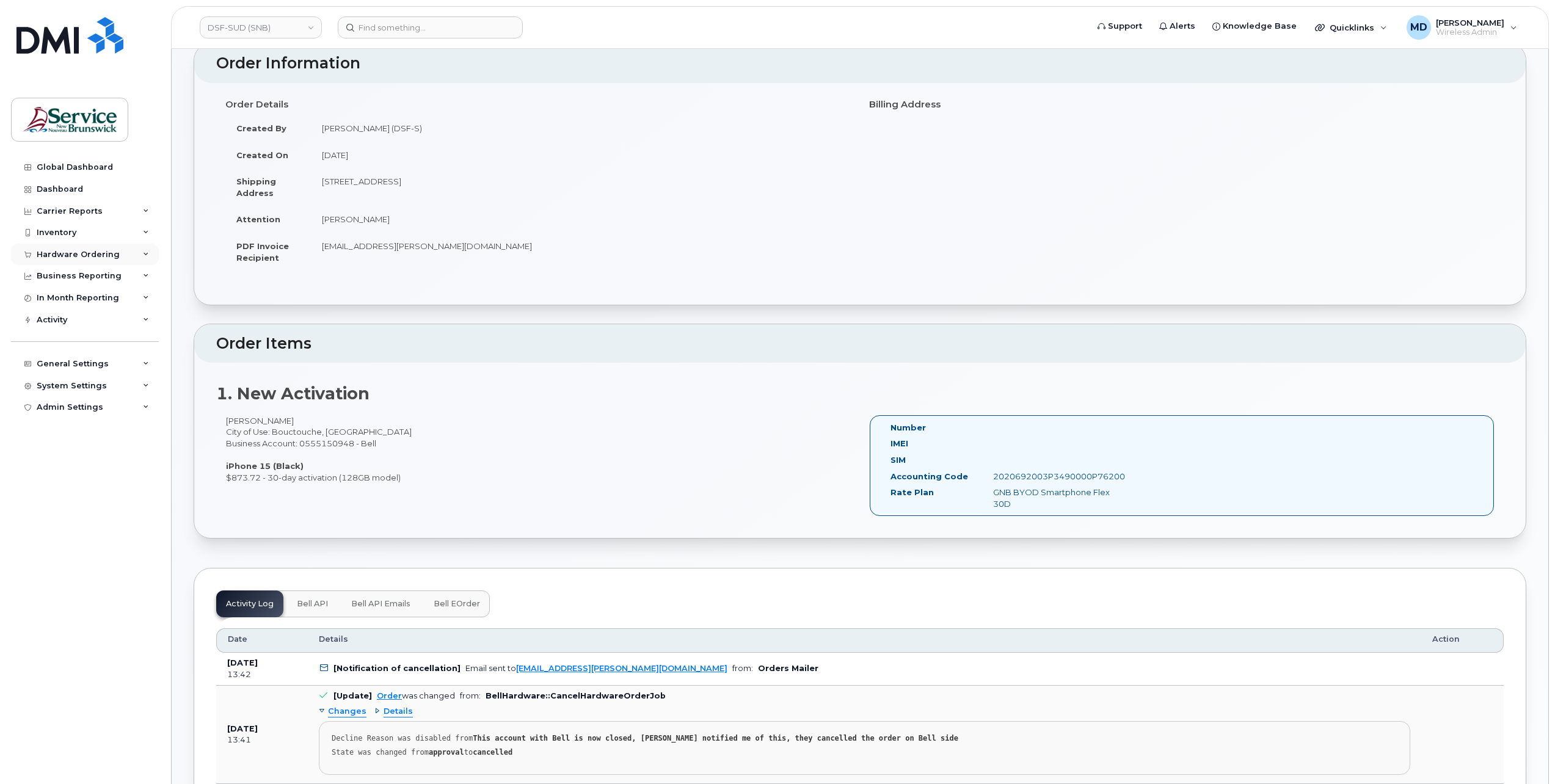
click at [69, 257] on div "Hardware Ordering" at bounding box center [78, 255] width 83 height 10
click at [48, 298] on div "Orders" at bounding box center [57, 300] width 30 height 11
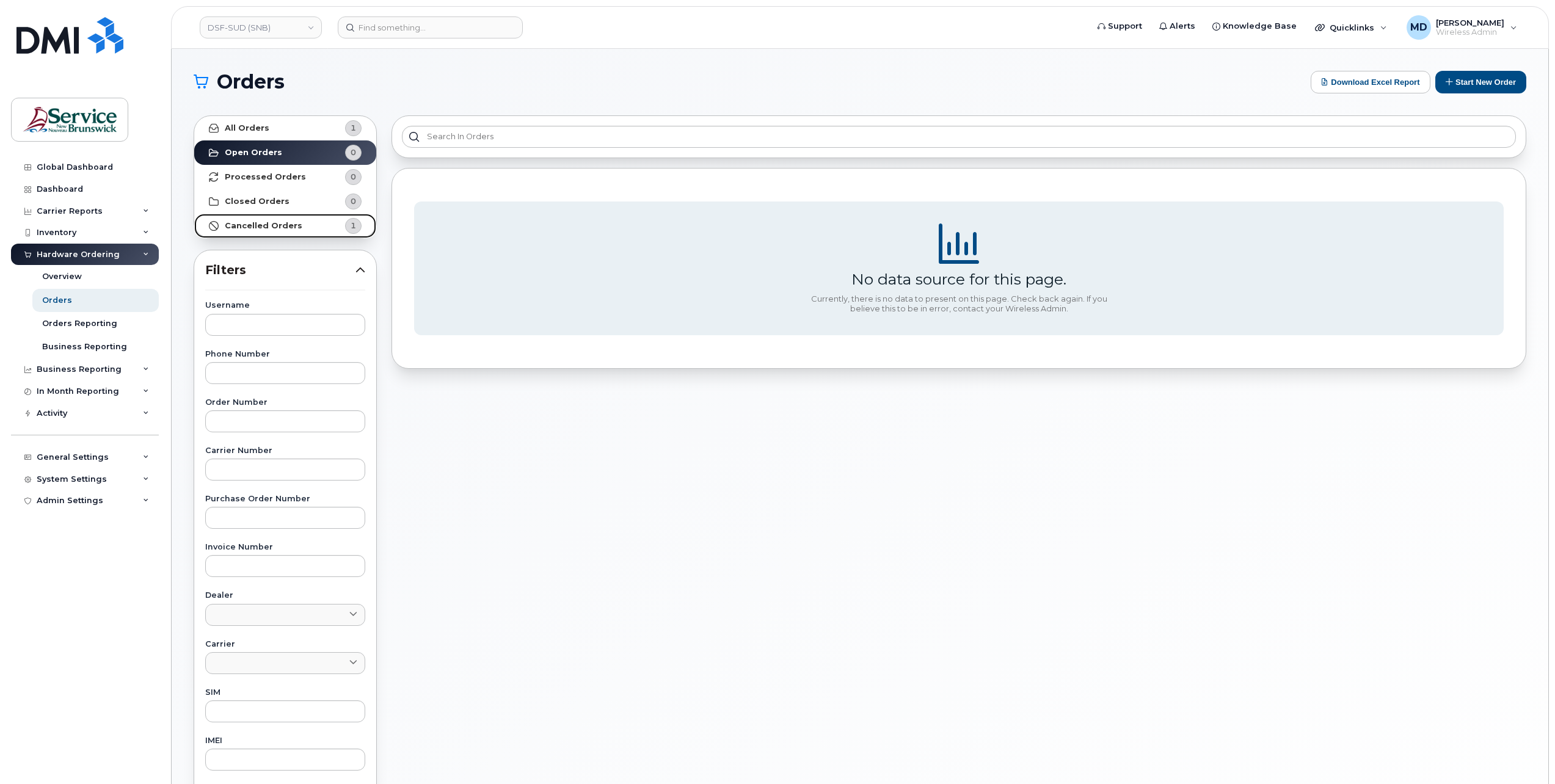
click at [284, 234] on link "Cancelled Orders 1" at bounding box center [286, 226] width 182 height 25
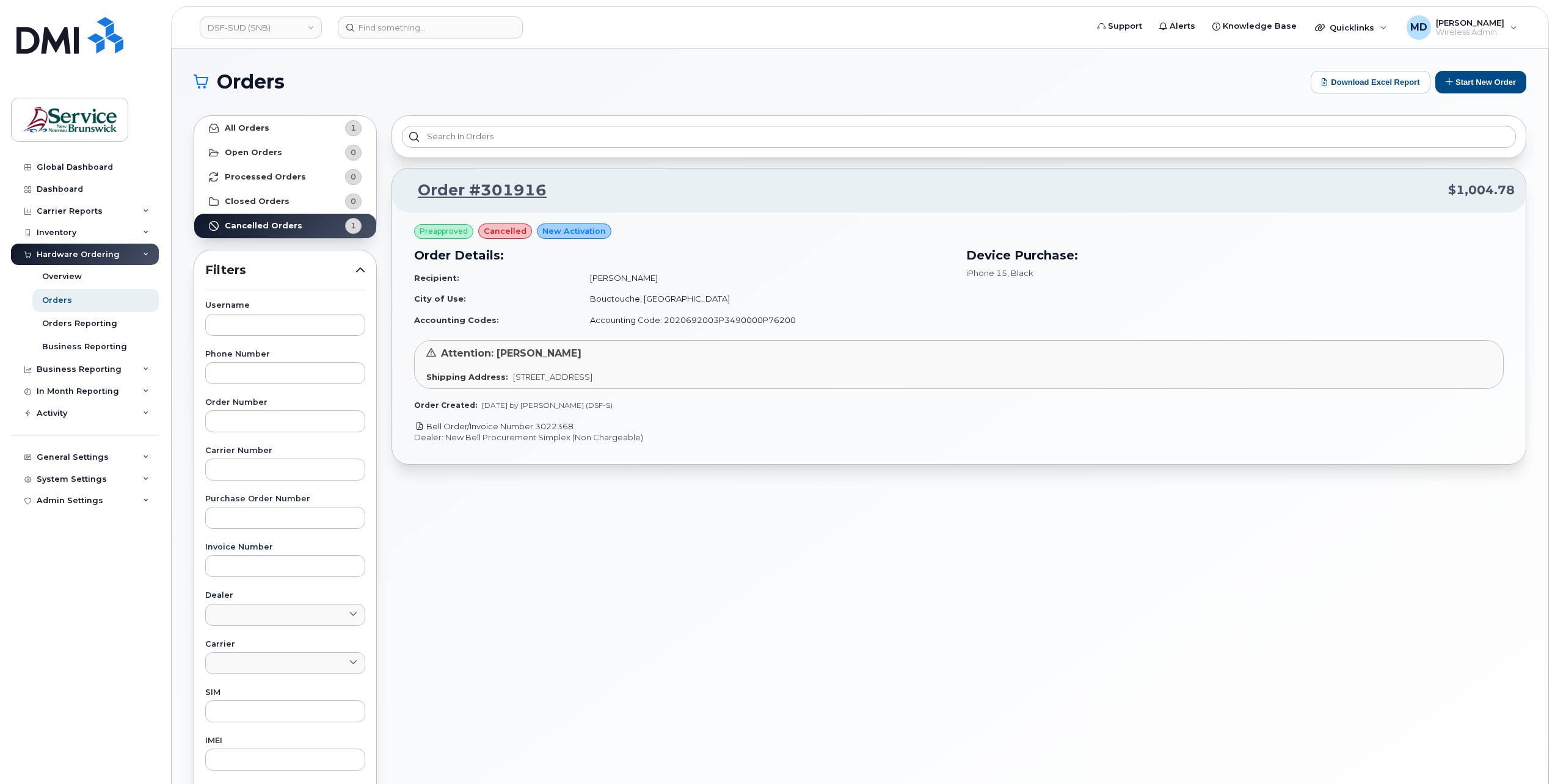
drag, startPoint x: 588, startPoint y: 429, endPoint x: 539, endPoint y: 426, distance: 49.1
click at [539, 426] on p "Bell Order/Invoice Number 3022368" at bounding box center [958, 426] width 1090 height 12
copy link "3022368"
click at [479, 190] on link "Order #301916" at bounding box center [474, 190] width 144 height 22
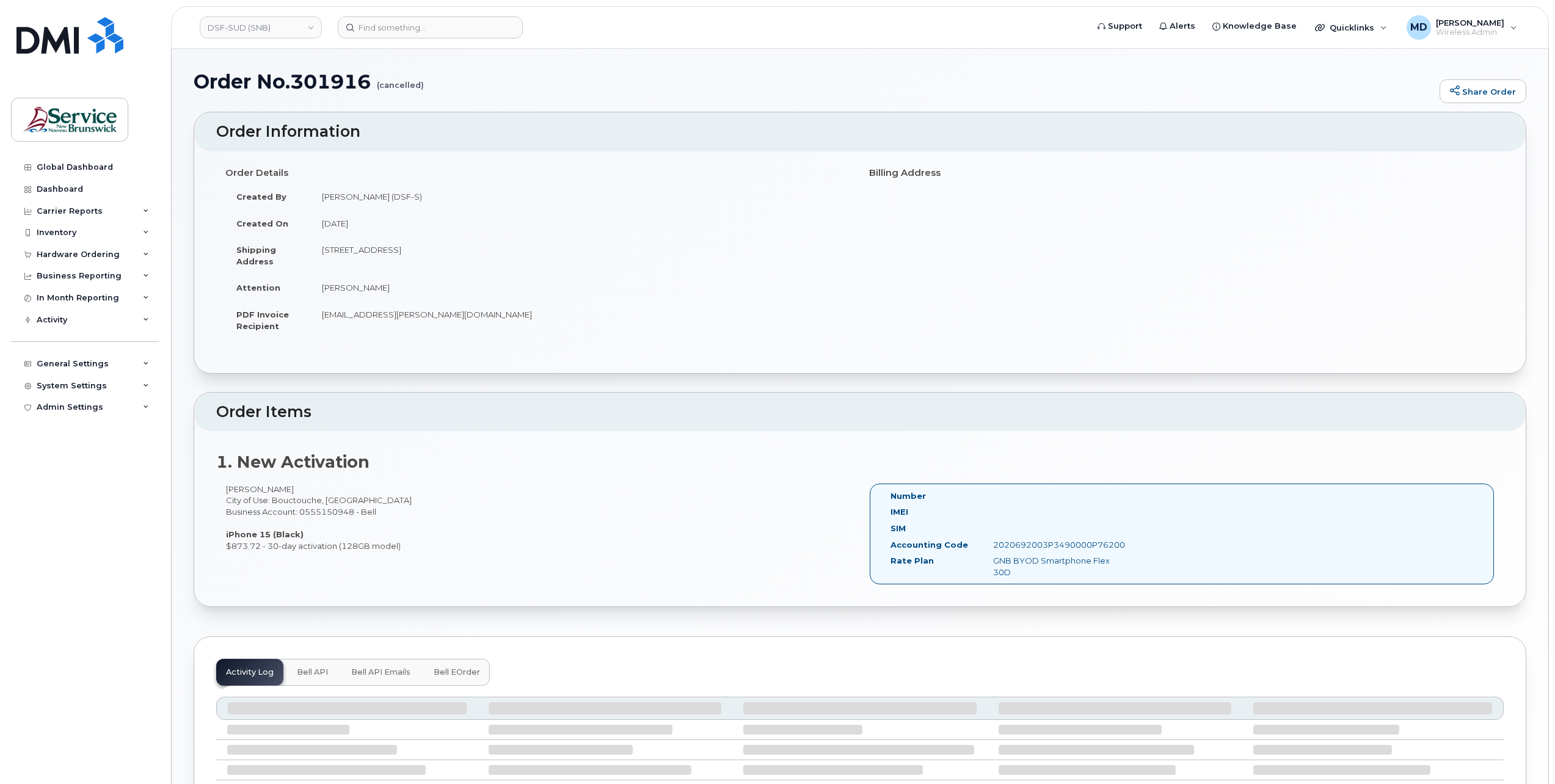
scroll to position [166, 0]
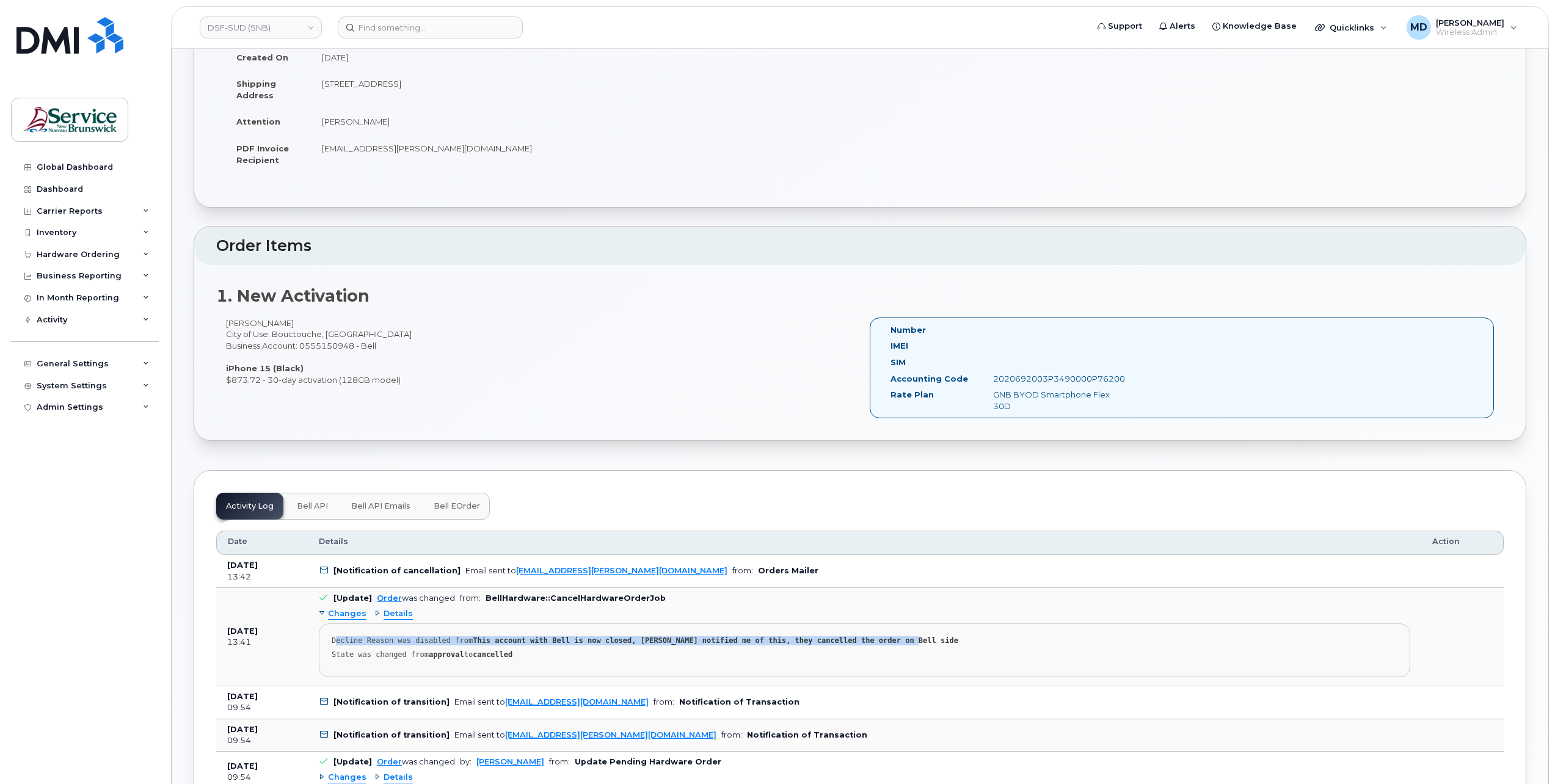
drag, startPoint x: 336, startPoint y: 635, endPoint x: 880, endPoint y: 636, distance: 544.0
click at [880, 636] on div "Decline Reason was disabled from This account with Bell is now closed, Bell not…" at bounding box center [864, 640] width 1066 height 9
drag, startPoint x: 881, startPoint y: 636, endPoint x: 819, endPoint y: 637, distance: 62.0
click at [820, 636] on strong "This account with Bell is now closed, Bell notified me of this, they cancelled …" at bounding box center [715, 640] width 486 height 8
click at [490, 641] on strong "This account with Bell is now closed, Bell notified me of this, they cancelled …" at bounding box center [715, 640] width 486 height 8
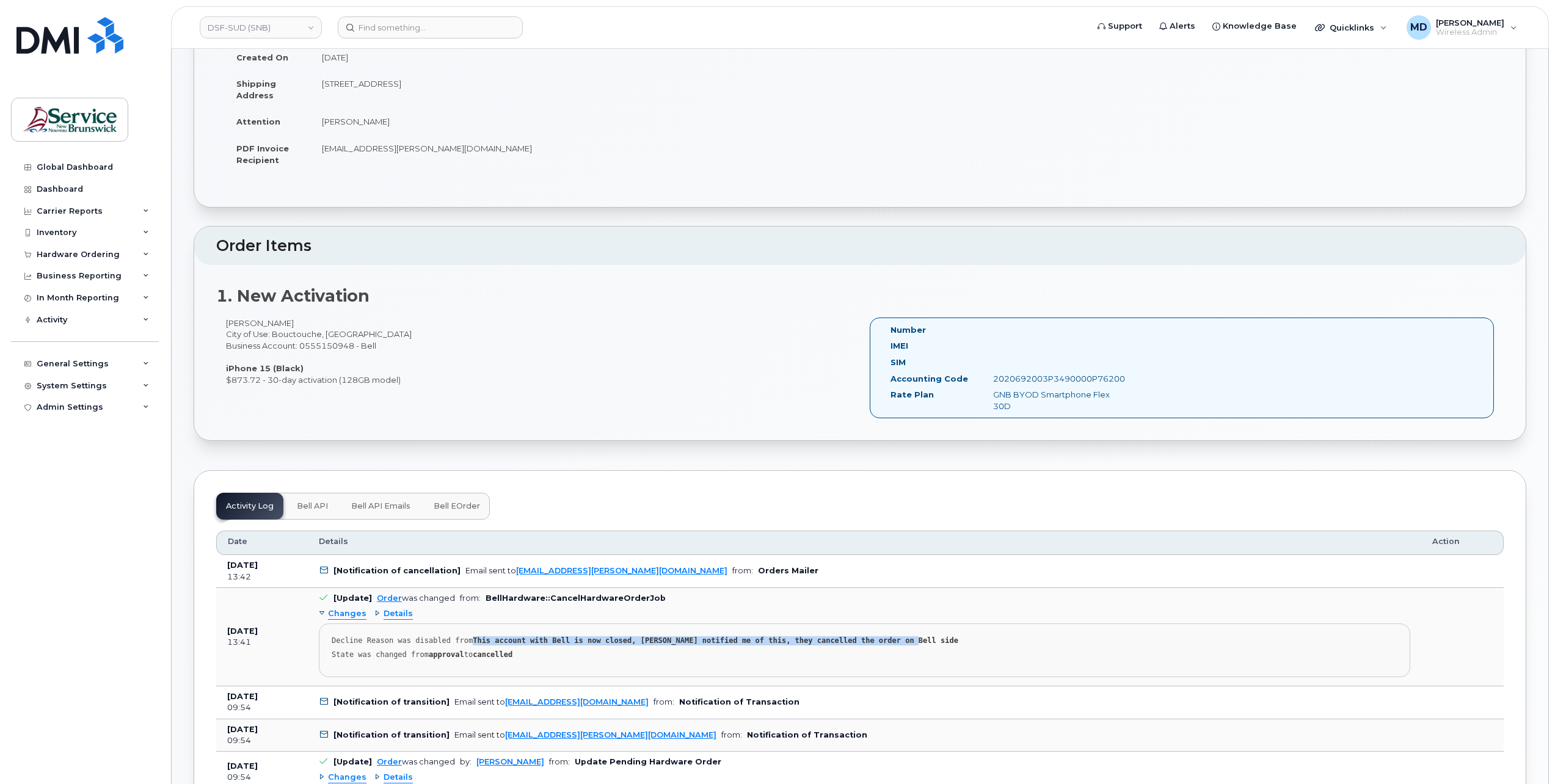
drag, startPoint x: 466, startPoint y: 636, endPoint x: 884, endPoint y: 636, distance: 418.0
click at [884, 636] on div "Decline Reason was disabled from This account with Bell is now closed, Bell not…" at bounding box center [864, 640] width 1066 height 9
copy strong "This account with Bell is now closed, Bell notified me of this, they cancelled …"
click at [433, 31] on input at bounding box center [431, 27] width 185 height 22
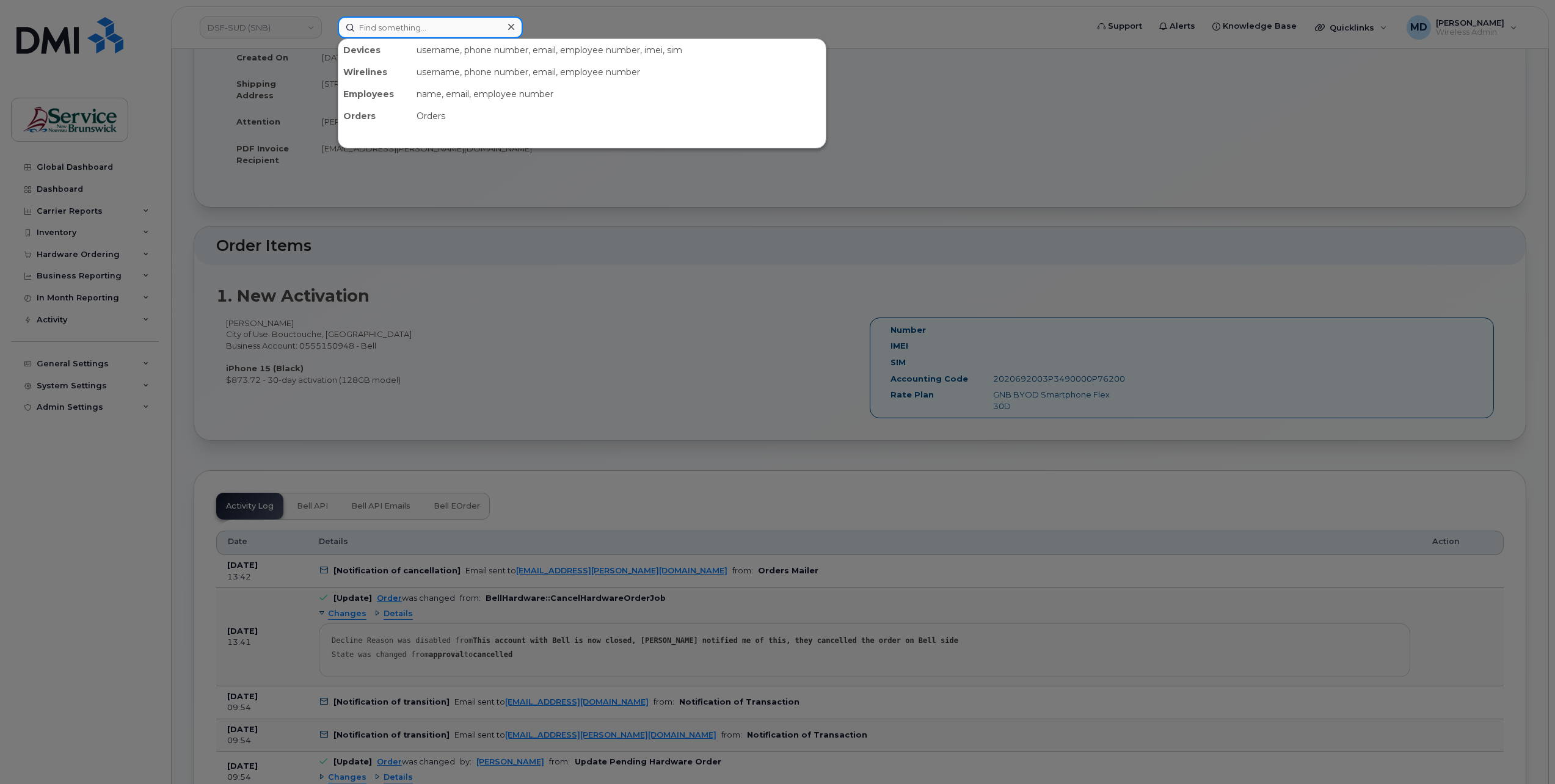
paste input "5064292677"
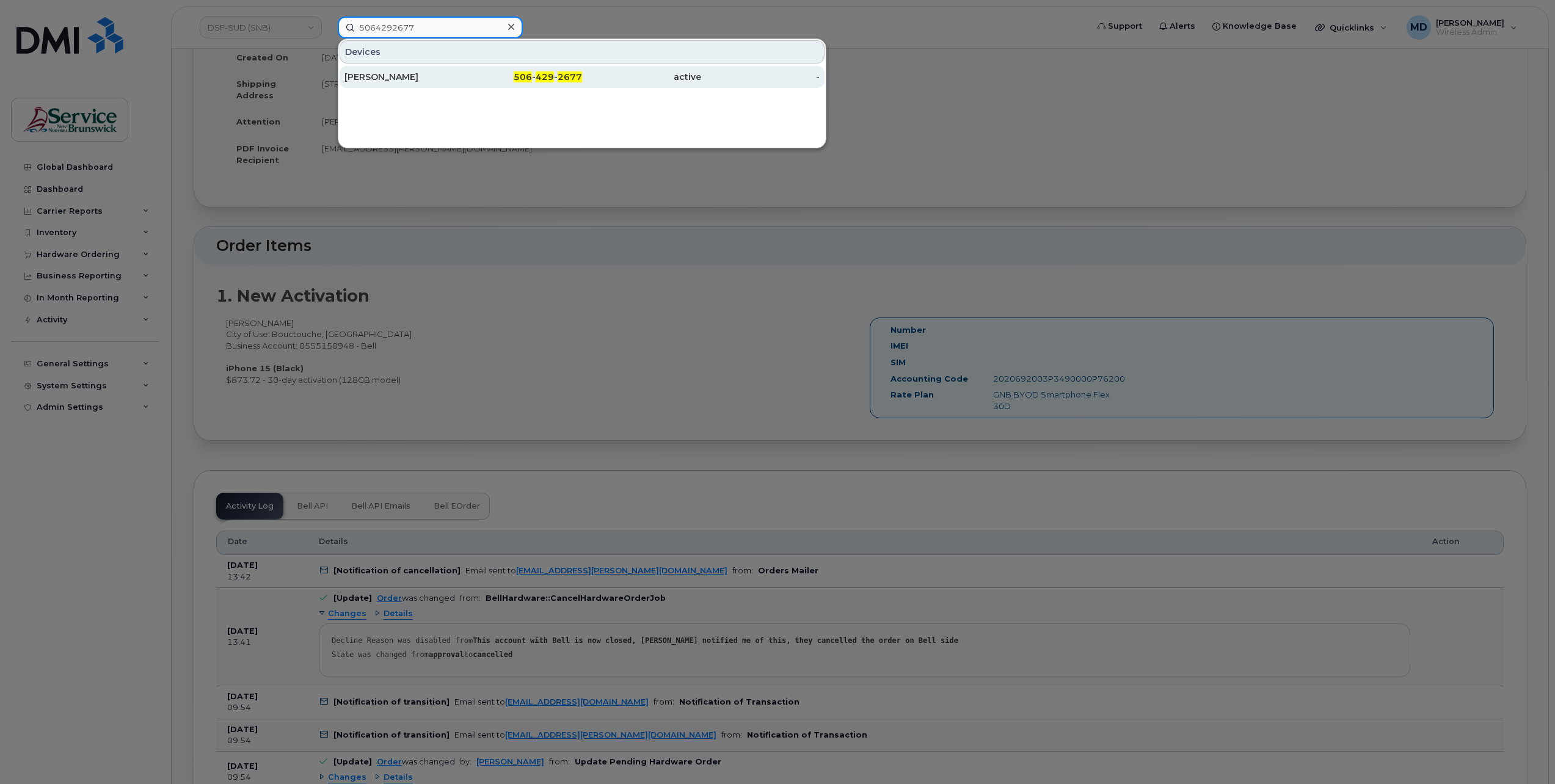
type input "5064292677"
click at [400, 75] on div "[PERSON_NAME]" at bounding box center [404, 76] width 119 height 12
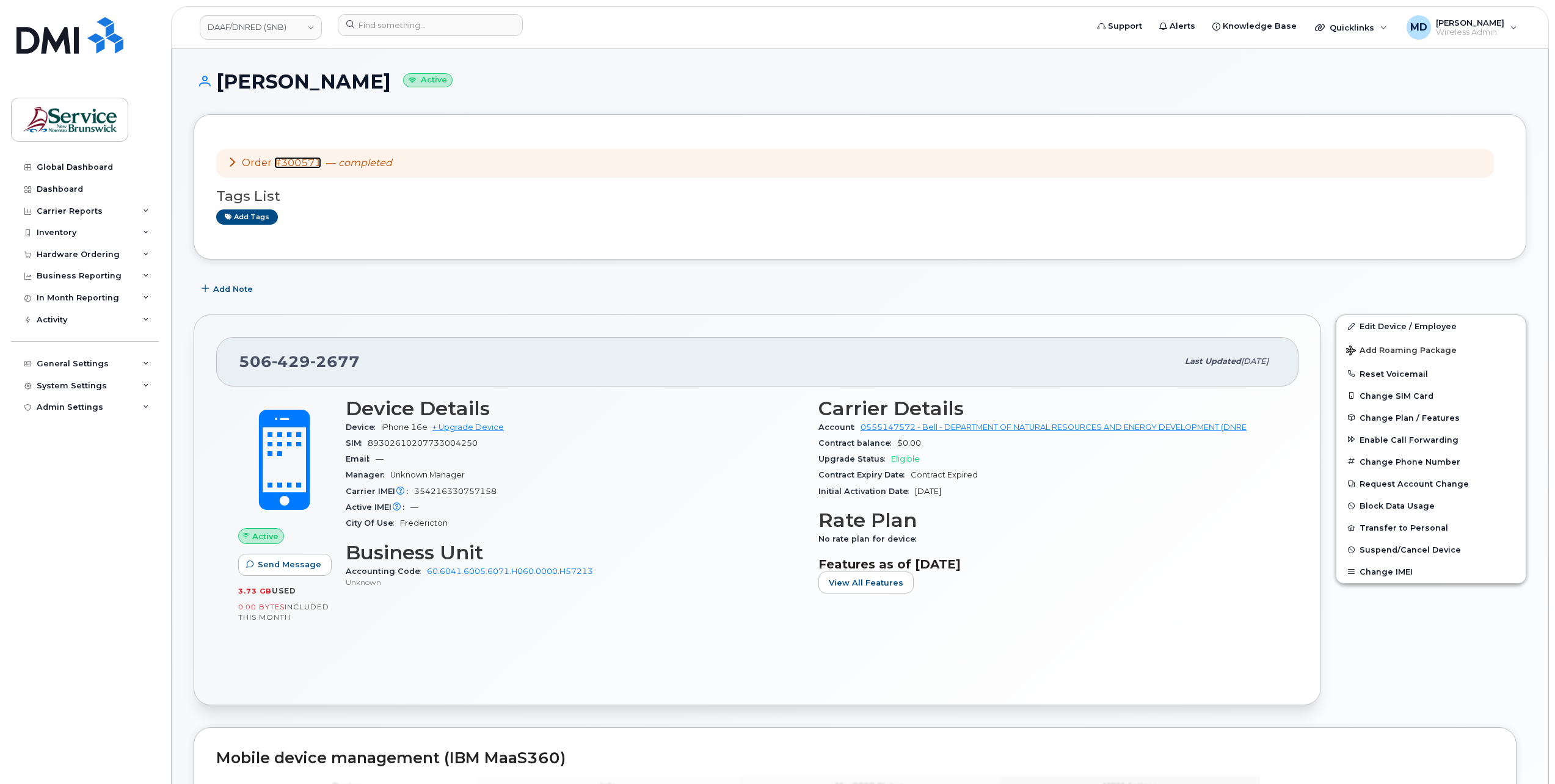
click at [296, 165] on link "#300571" at bounding box center [297, 163] width 47 height 12
